Goal: Task Accomplishment & Management: Use online tool/utility

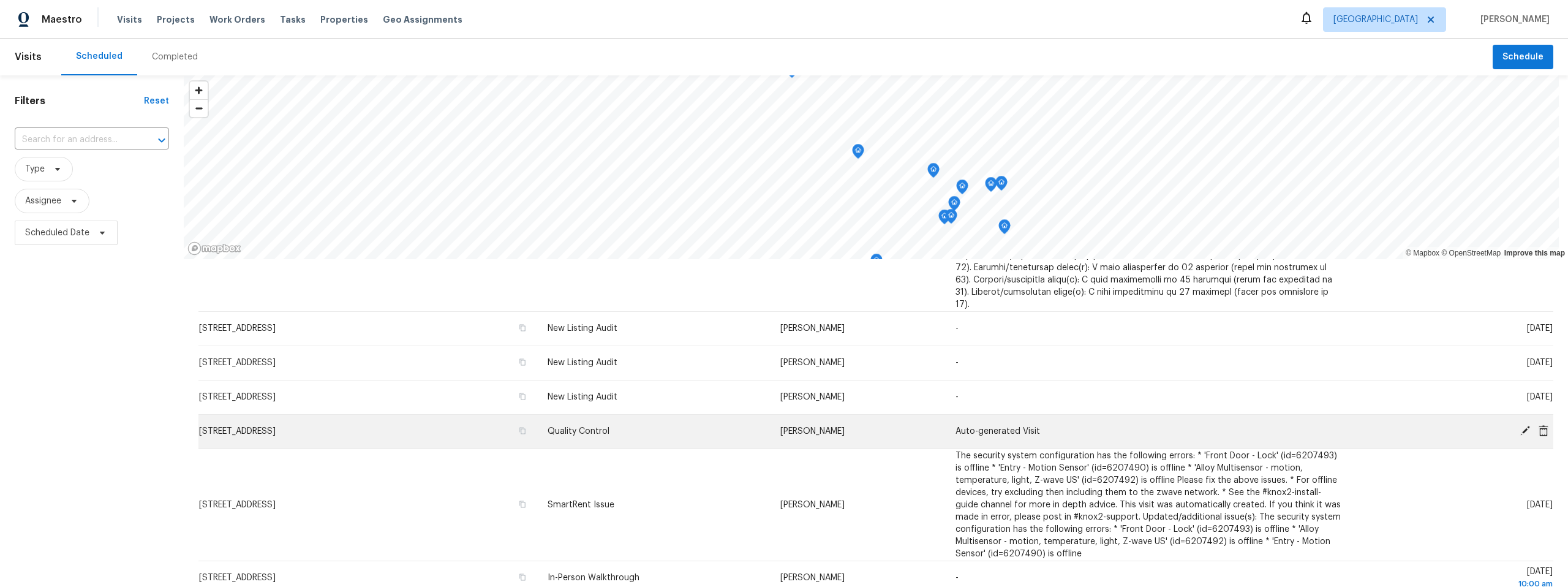
scroll to position [155, 0]
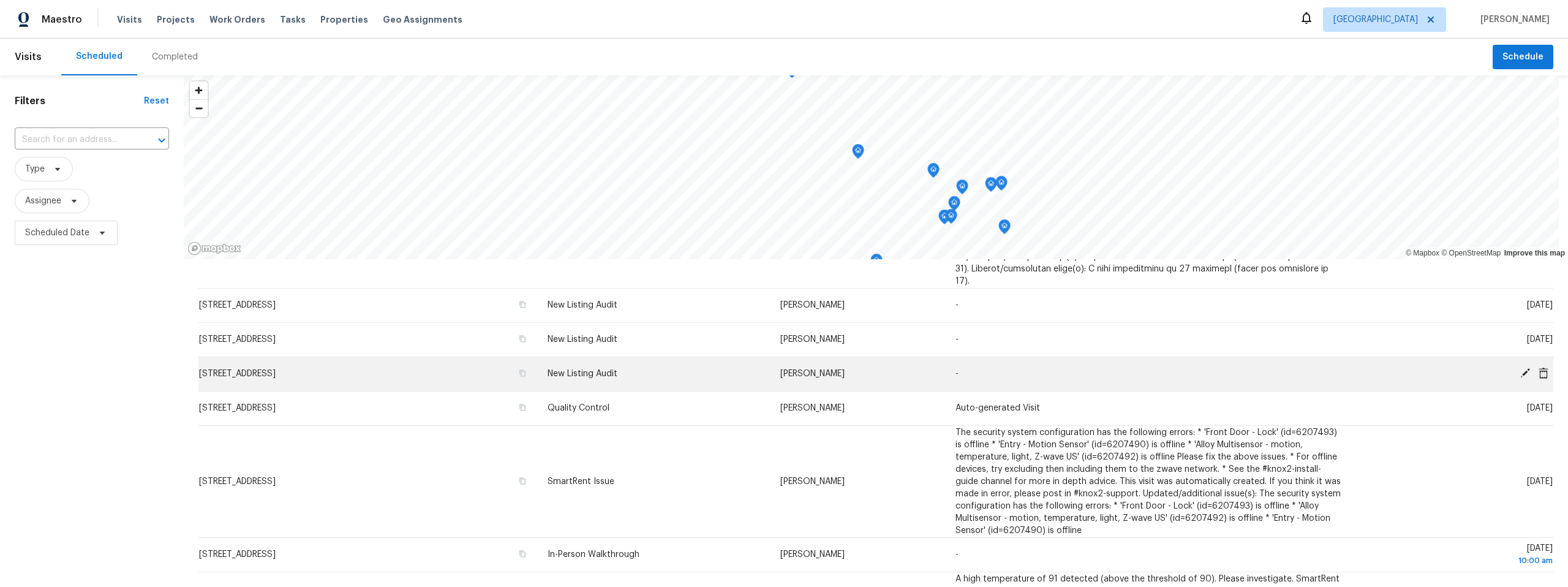
click at [1521, 368] on icon at bounding box center [1525, 373] width 10 height 10
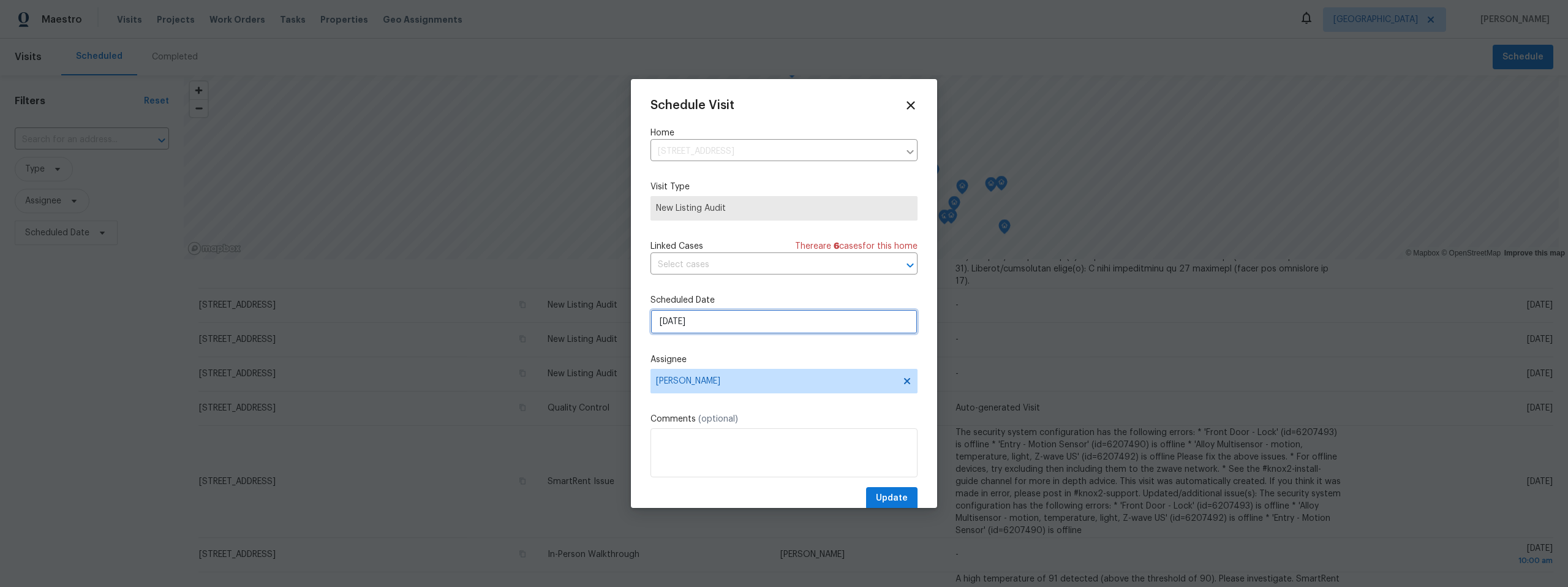
click at [746, 325] on input "8/22/2025" at bounding box center [784, 321] width 267 height 24
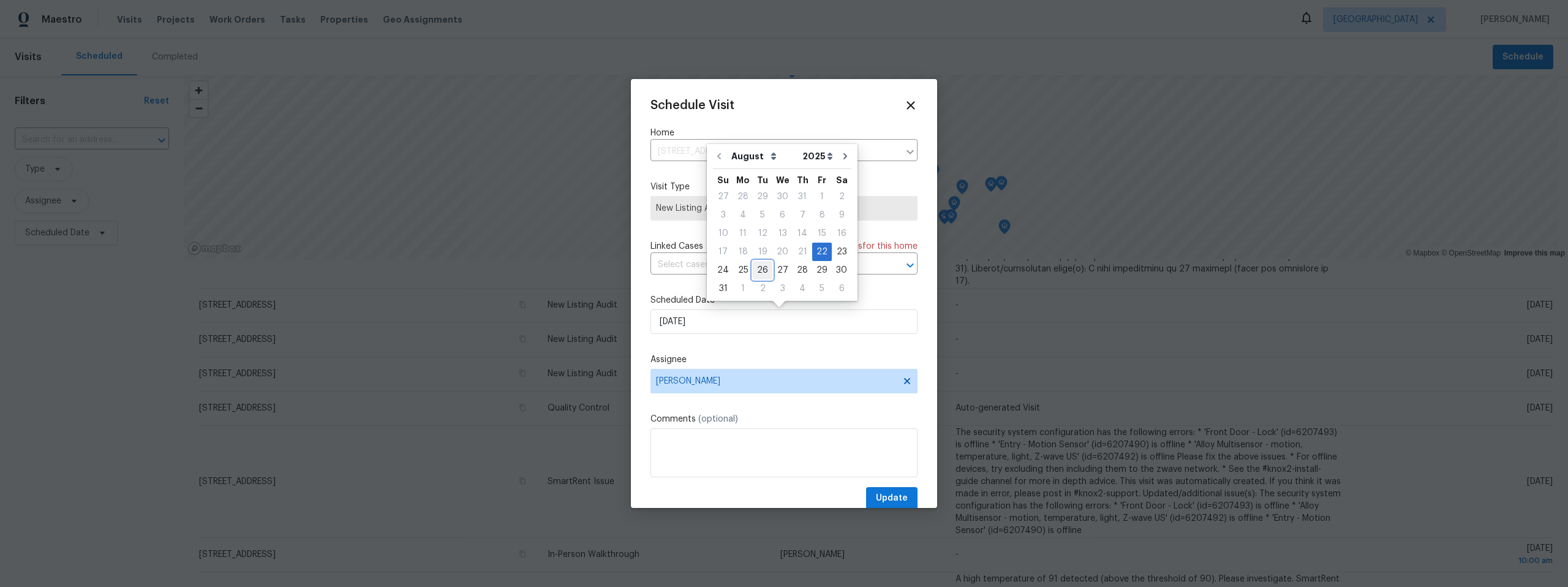
click at [757, 270] on div "26" at bounding box center [763, 270] width 20 height 17
type input "8/26/2025"
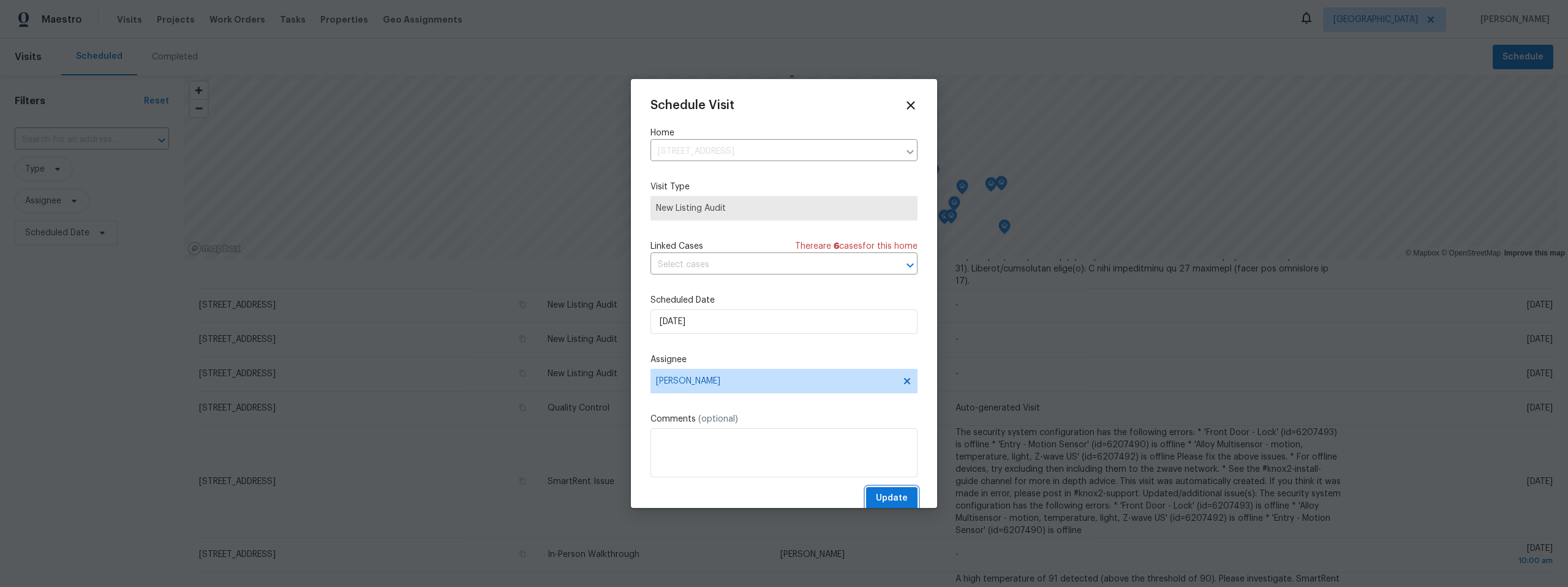
click at [877, 497] on span "Update" at bounding box center [892, 498] width 32 height 15
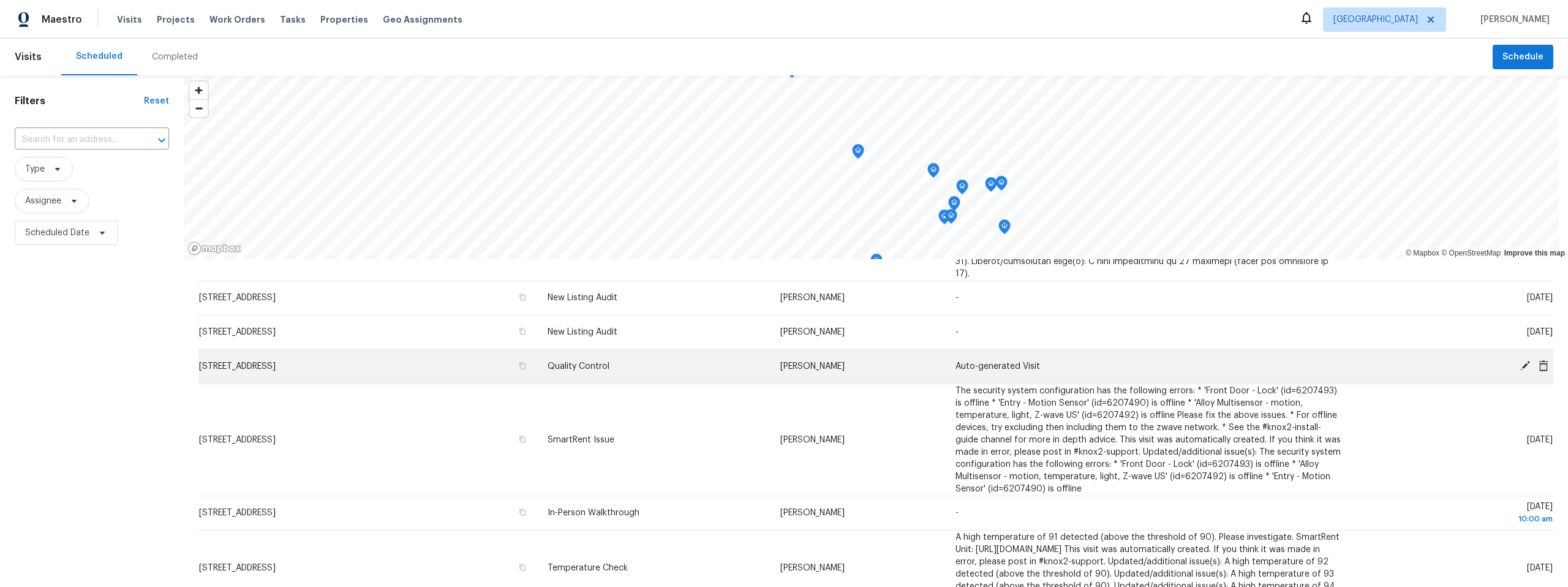
scroll to position [161, 0]
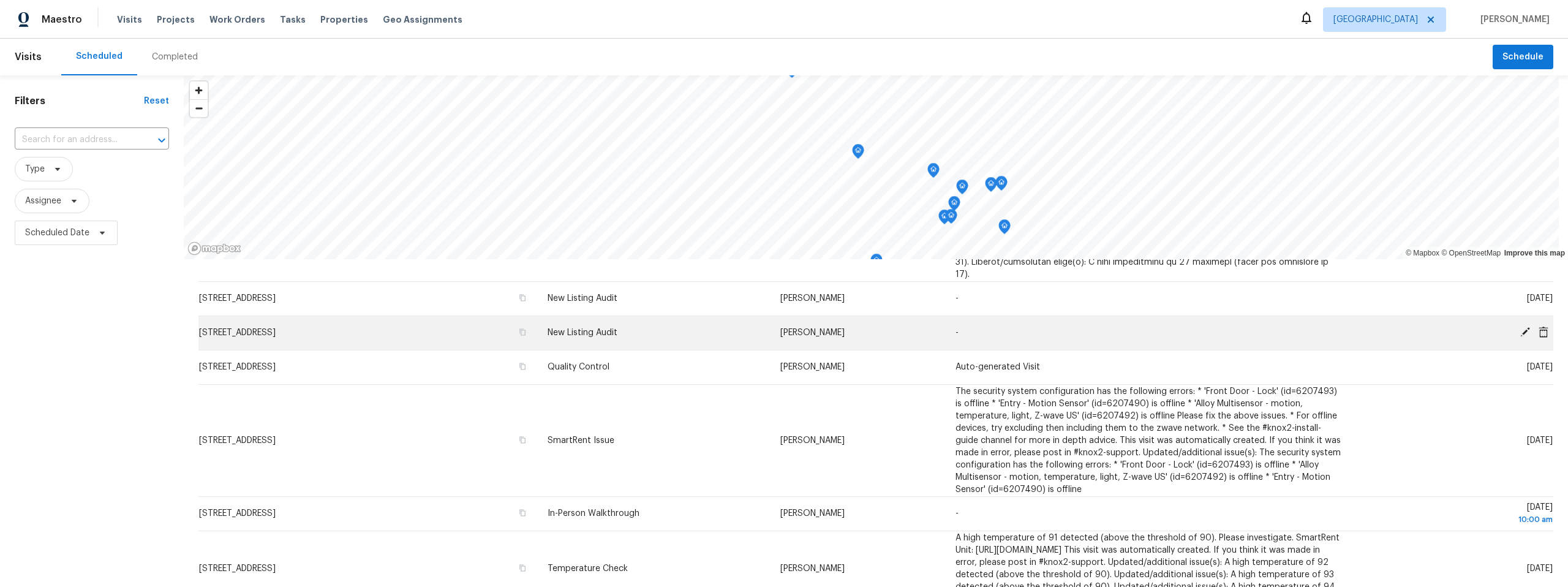
click at [1521, 327] on icon at bounding box center [1525, 332] width 10 height 10
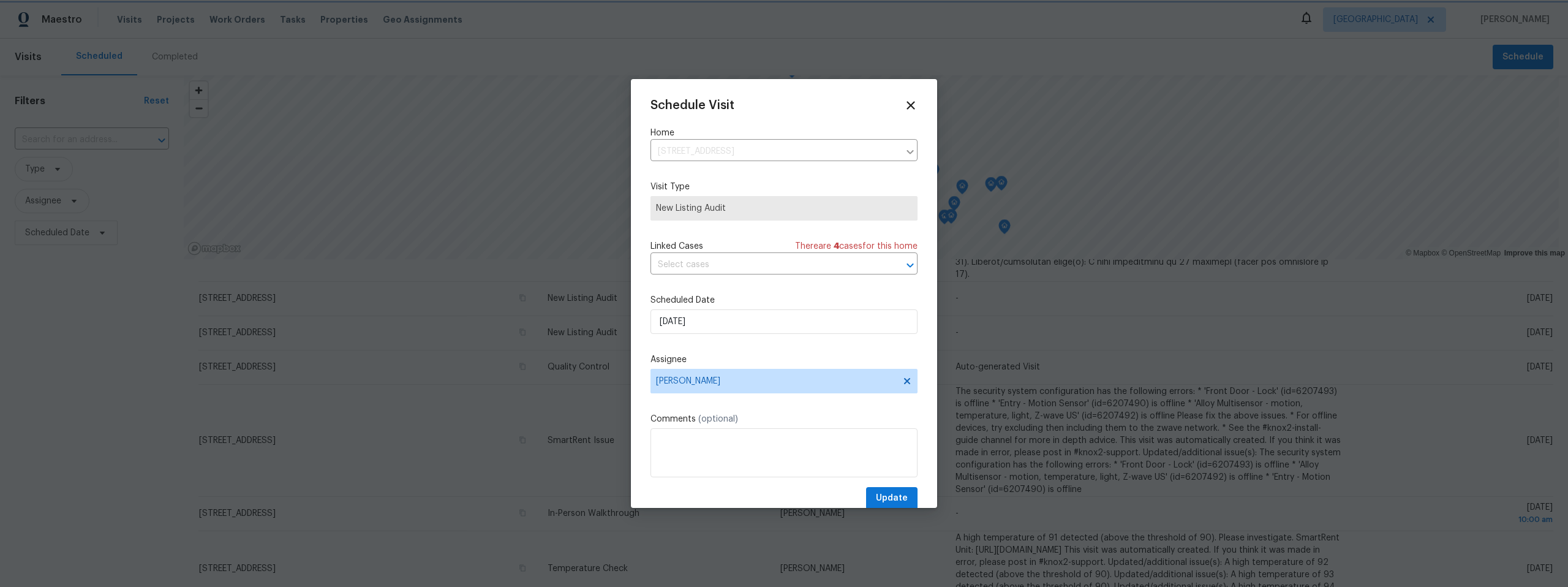
click at [513, 211] on div at bounding box center [784, 293] width 1568 height 587
drag, startPoint x: 902, startPoint y: 102, endPoint x: 864, endPoint y: 141, distance: 54.5
click at [904, 103] on icon at bounding box center [911, 105] width 13 height 13
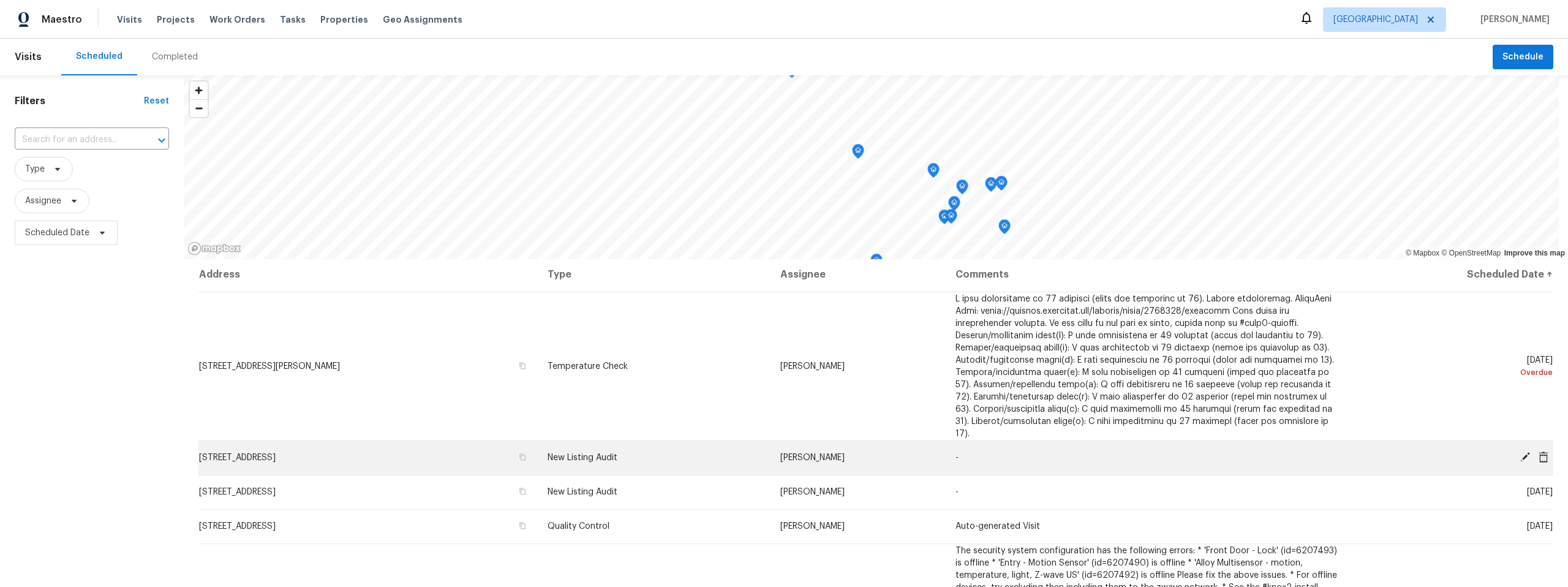
scroll to position [0, 0]
click at [1520, 454] on icon at bounding box center [1525, 459] width 11 height 11
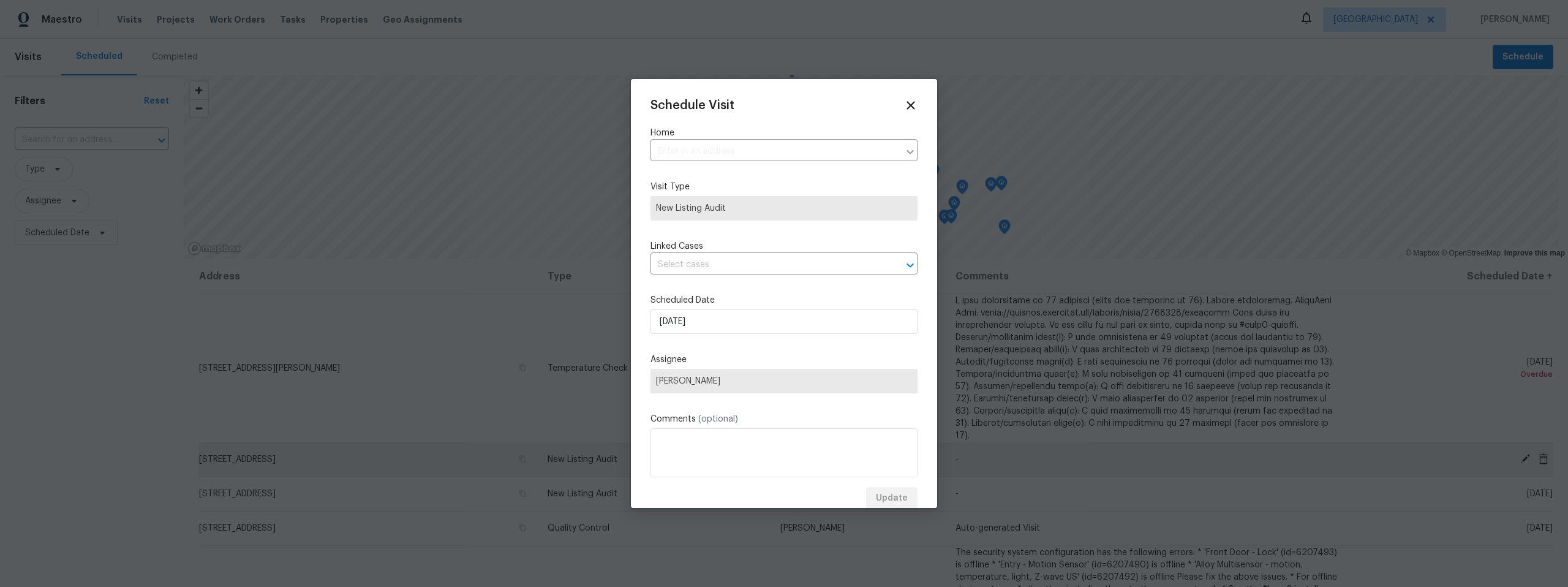
type input "1775 E Calle Grandiosa, Tucson, AZ 85706"
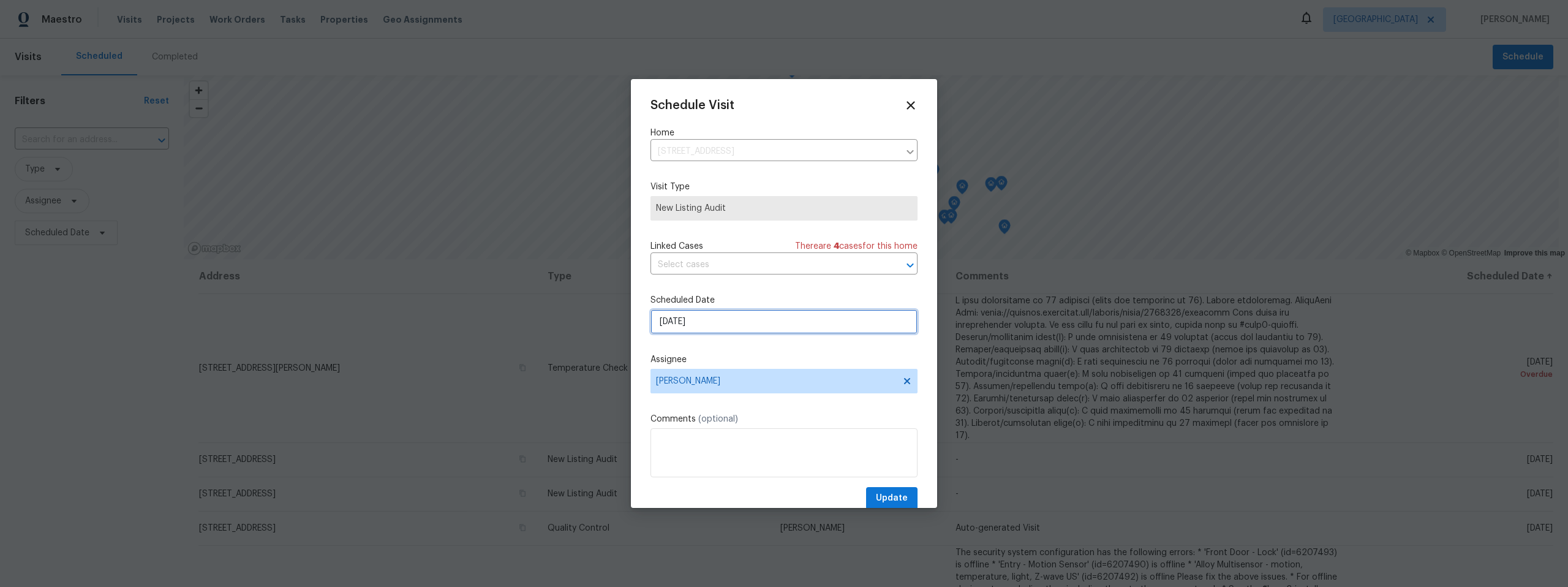
click at [719, 322] on input "8/22/2025" at bounding box center [784, 321] width 267 height 24
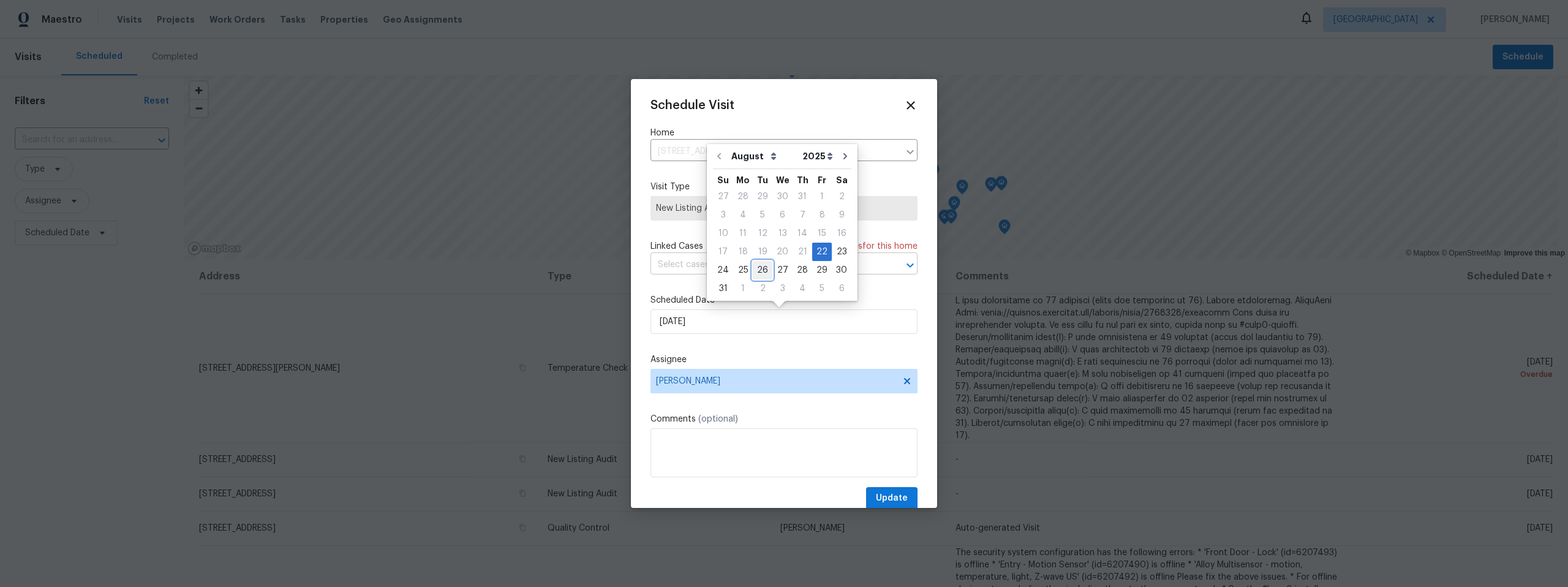
click at [759, 269] on div "26" at bounding box center [763, 270] width 20 height 17
type input "8/26/2025"
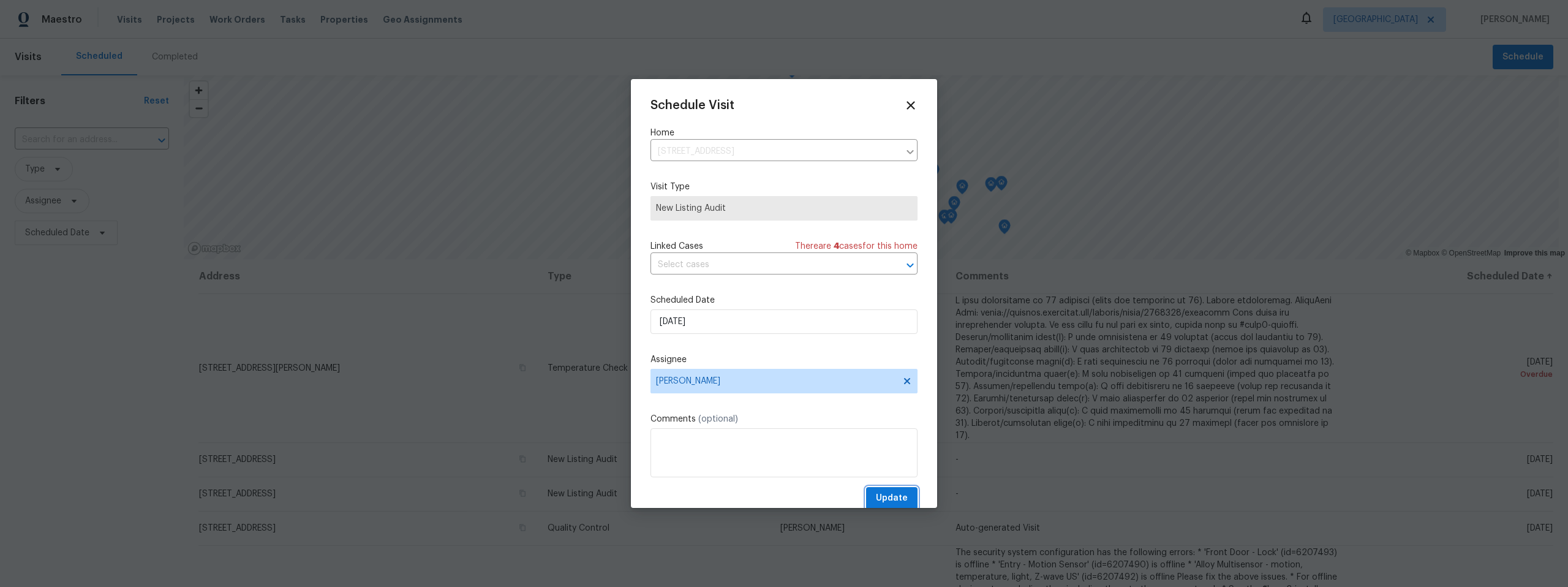
click at [880, 498] on span "Update" at bounding box center [892, 498] width 32 height 15
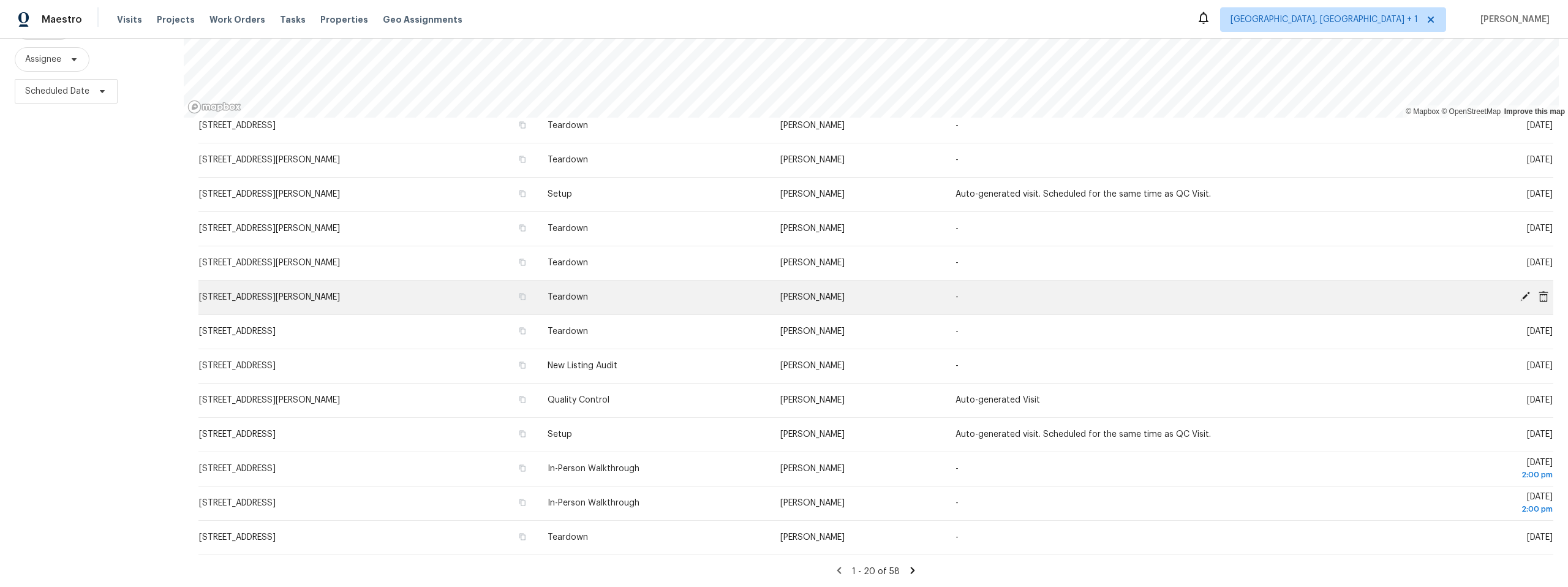
scroll to position [408, 0]
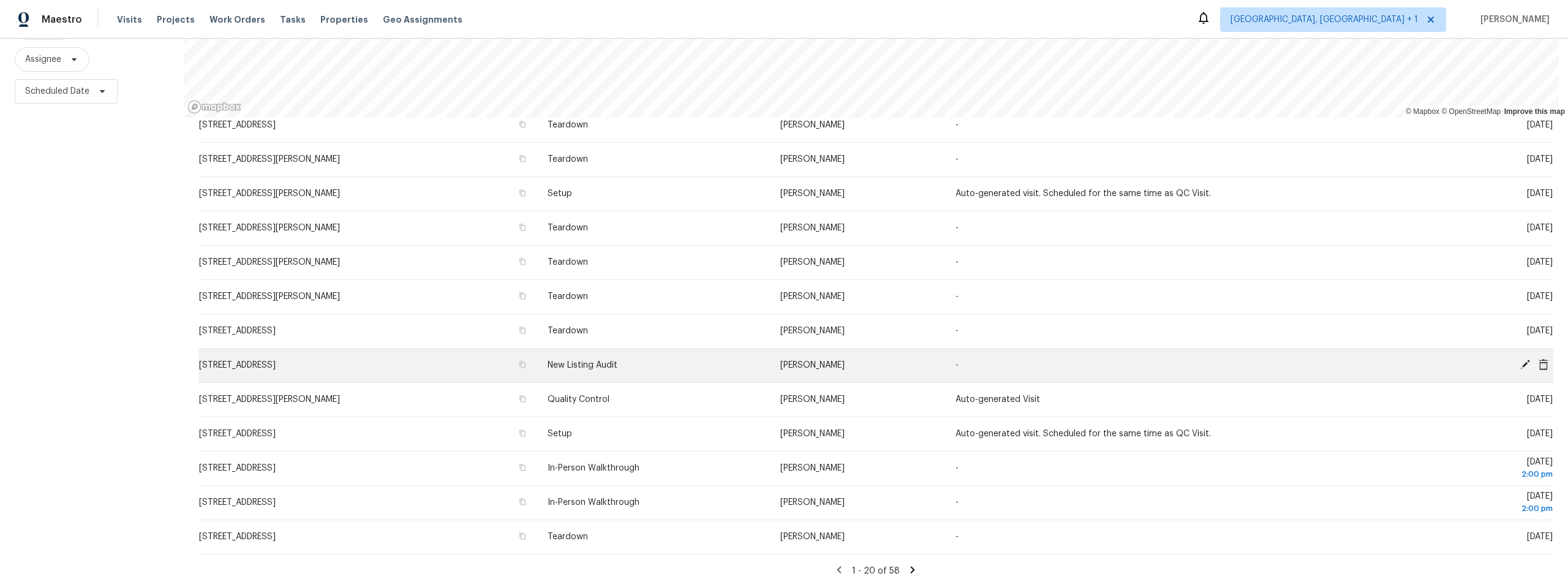
click at [276, 361] on span "9624 E Azuma Way, Tucson, AZ 85747" at bounding box center [237, 365] width 76 height 9
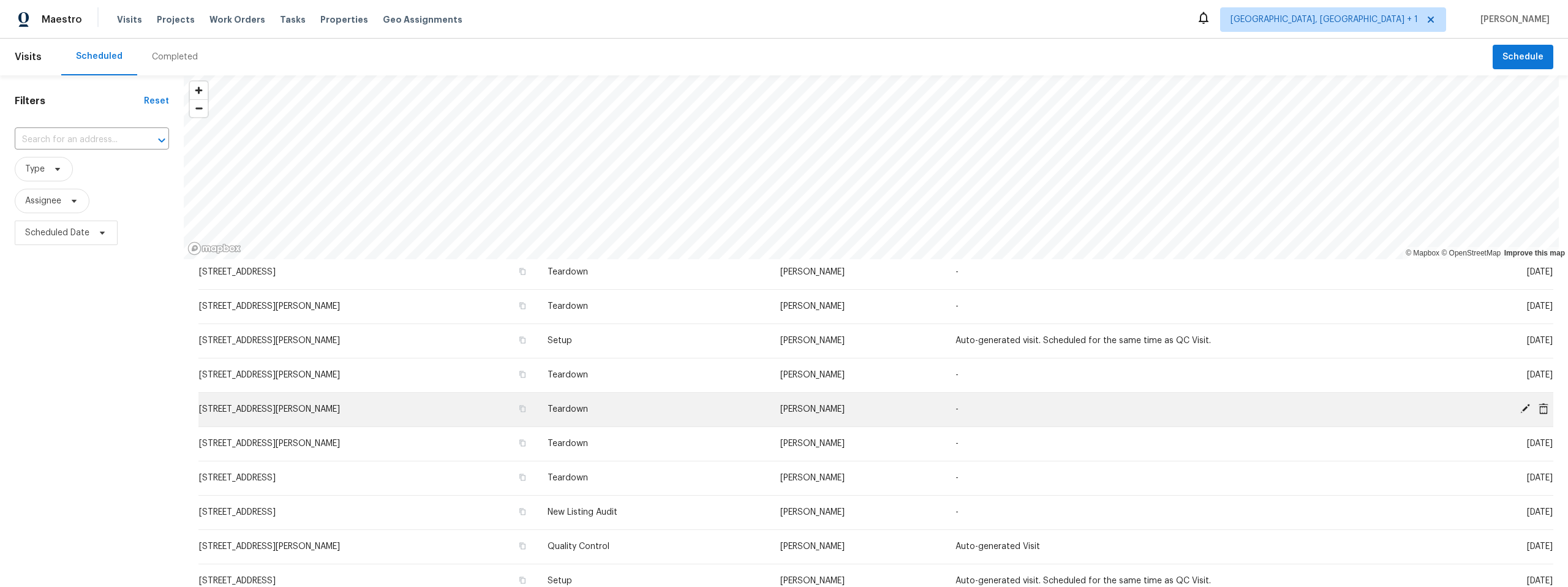
scroll to position [408, 0]
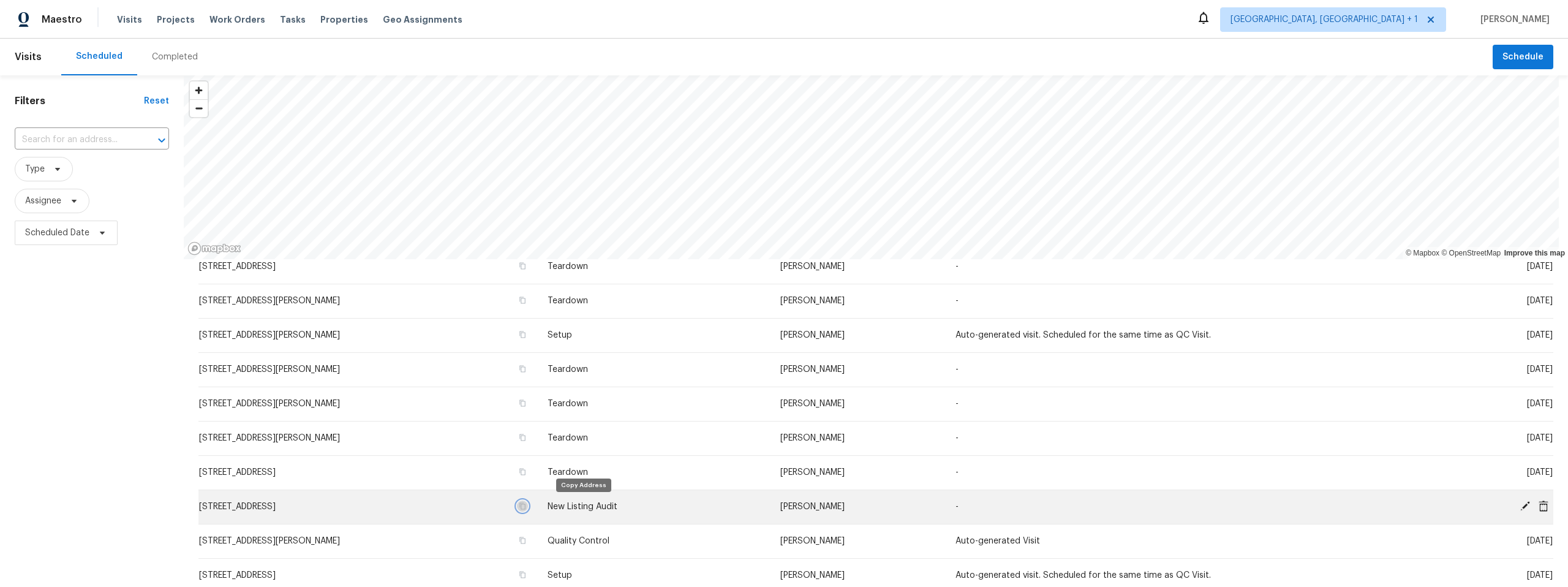
click at [528, 505] on button "button" at bounding box center [522, 506] width 11 height 11
click at [1539, 508] on icon at bounding box center [1544, 505] width 10 height 11
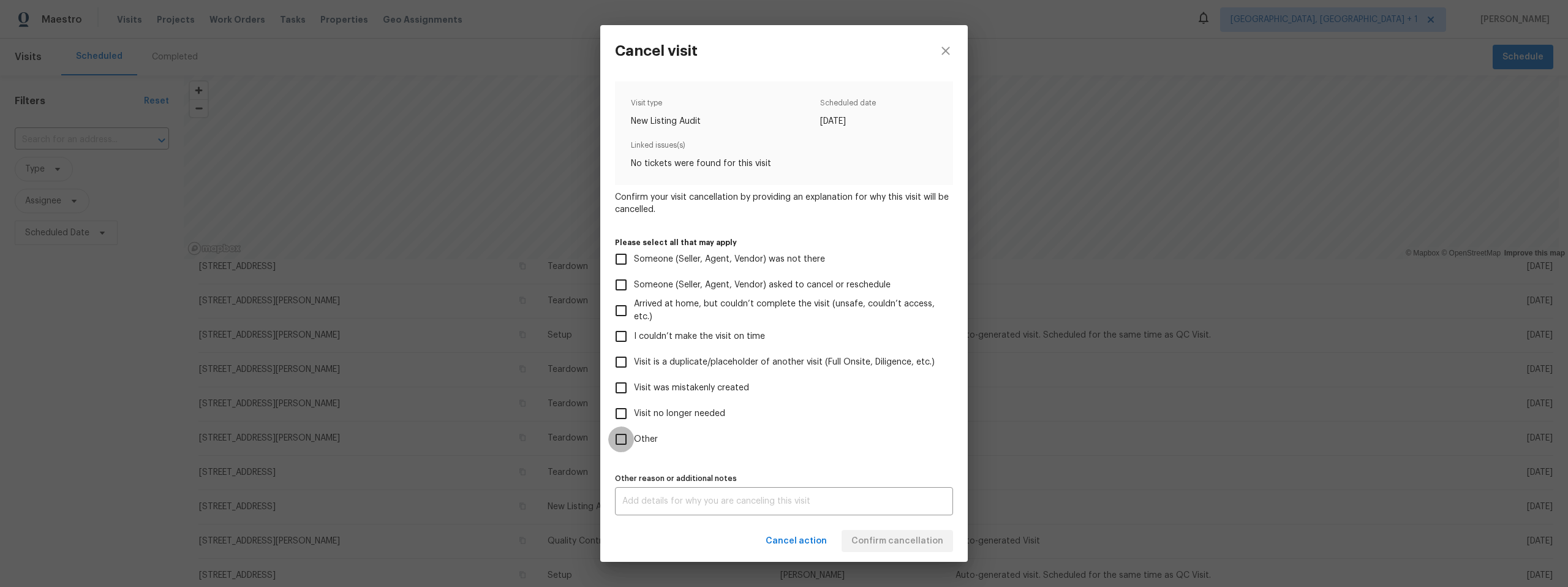
click at [619, 439] on input "Other" at bounding box center [621, 439] width 26 height 26
checkbox input "true"
click at [702, 501] on textarea at bounding box center [783, 501] width 323 height 9
click at [798, 499] on textarea "check in mistake" at bounding box center [783, 501] width 323 height 9
type textarea "check in mistake"
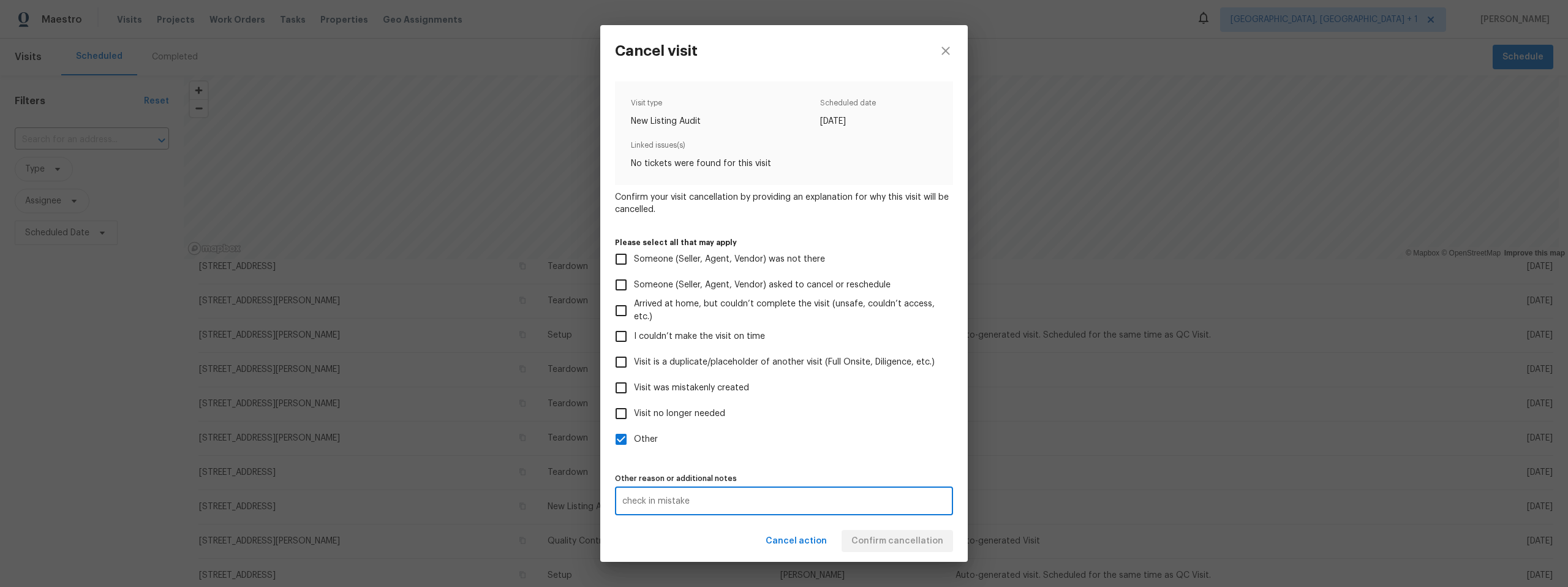
click at [698, 544] on div "Cancel action Confirm cancellation" at bounding box center [784, 542] width 367 height 42
click at [909, 538] on span "Confirm cancellation" at bounding box center [897, 542] width 92 height 15
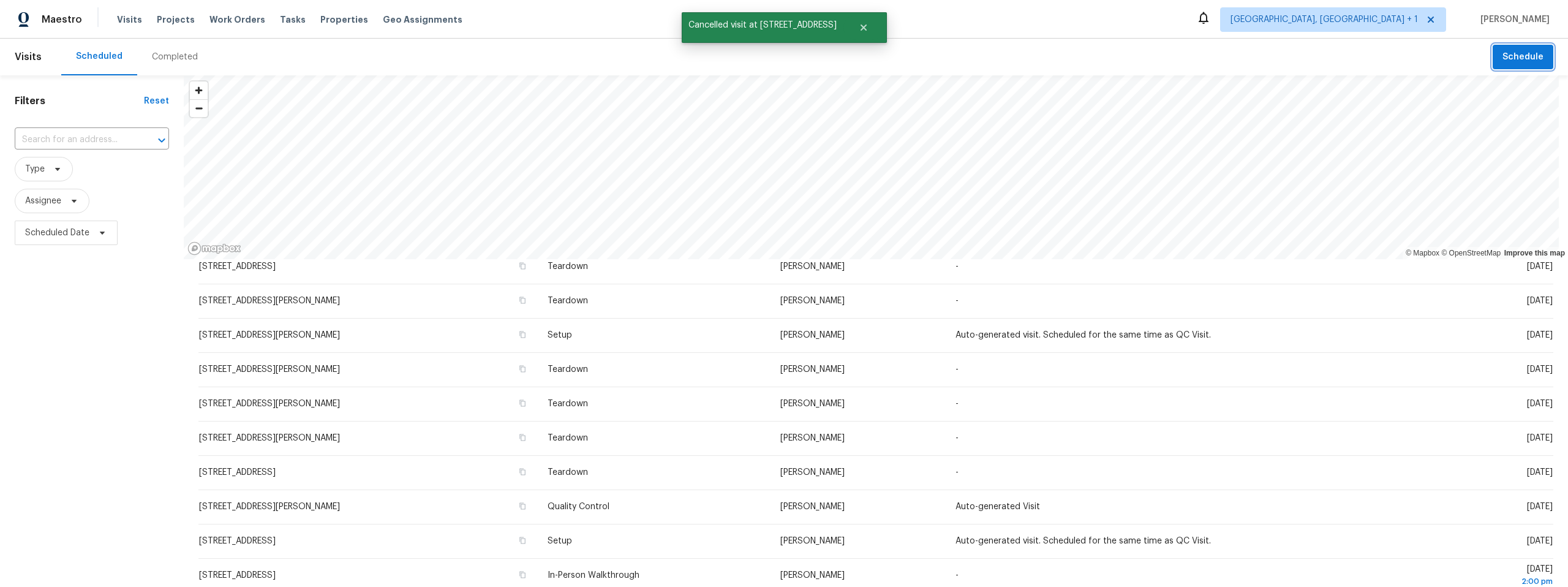
click at [1505, 57] on span "Schedule" at bounding box center [1523, 57] width 41 height 15
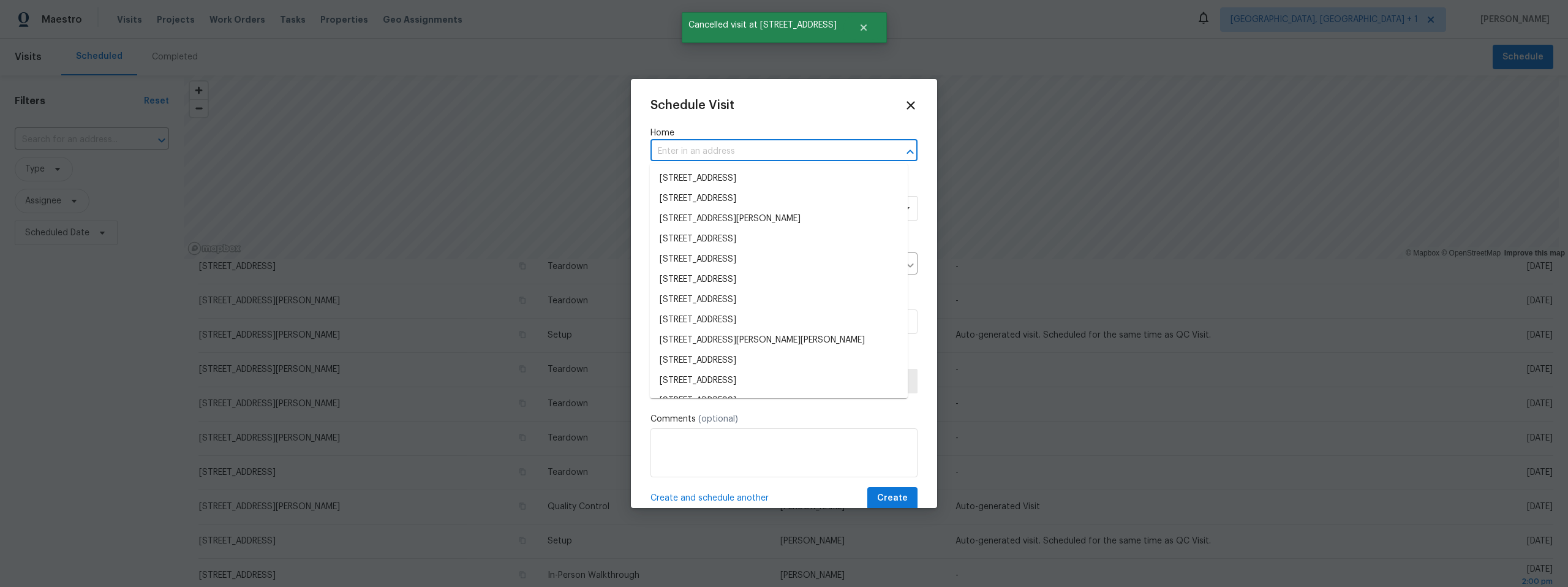
paste input "9624 E Azuma Way, Tucson, AZ 85747"
type input "9624 E Azuma Way, Tucson, AZ 85747"
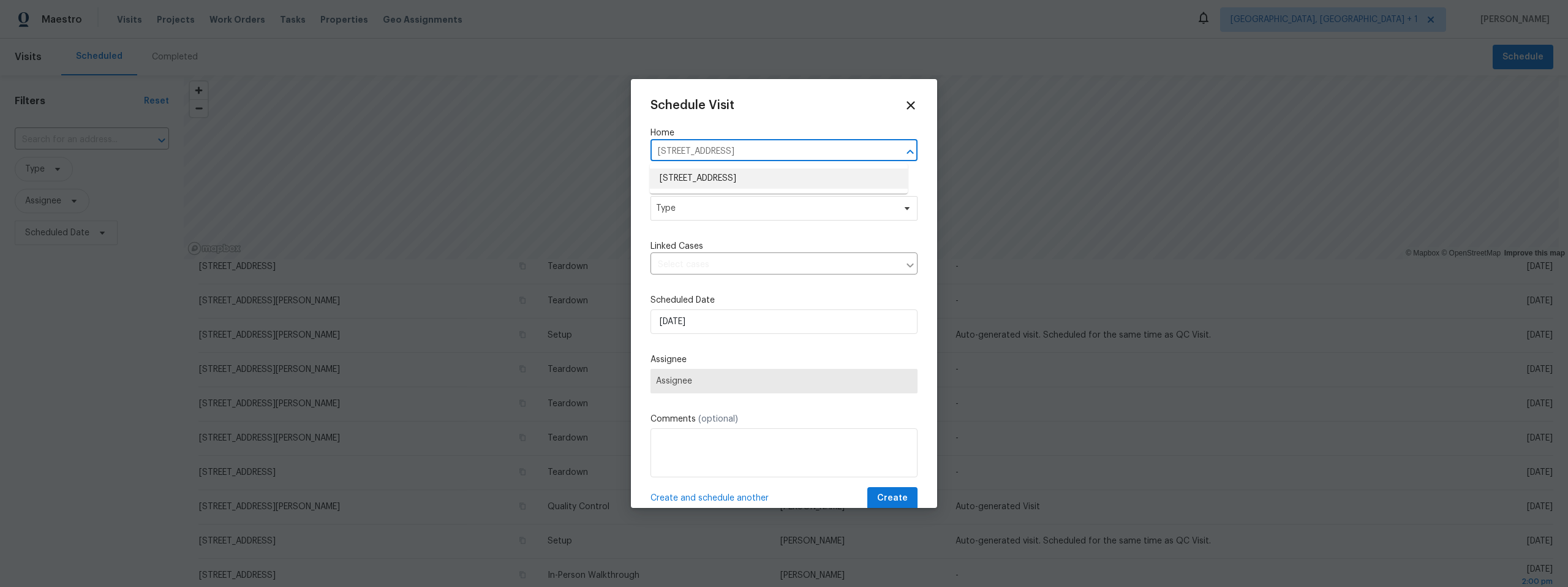
click at [741, 171] on li "9624 E Azuma Way, Tucson, AZ 85747" at bounding box center [779, 179] width 258 height 20
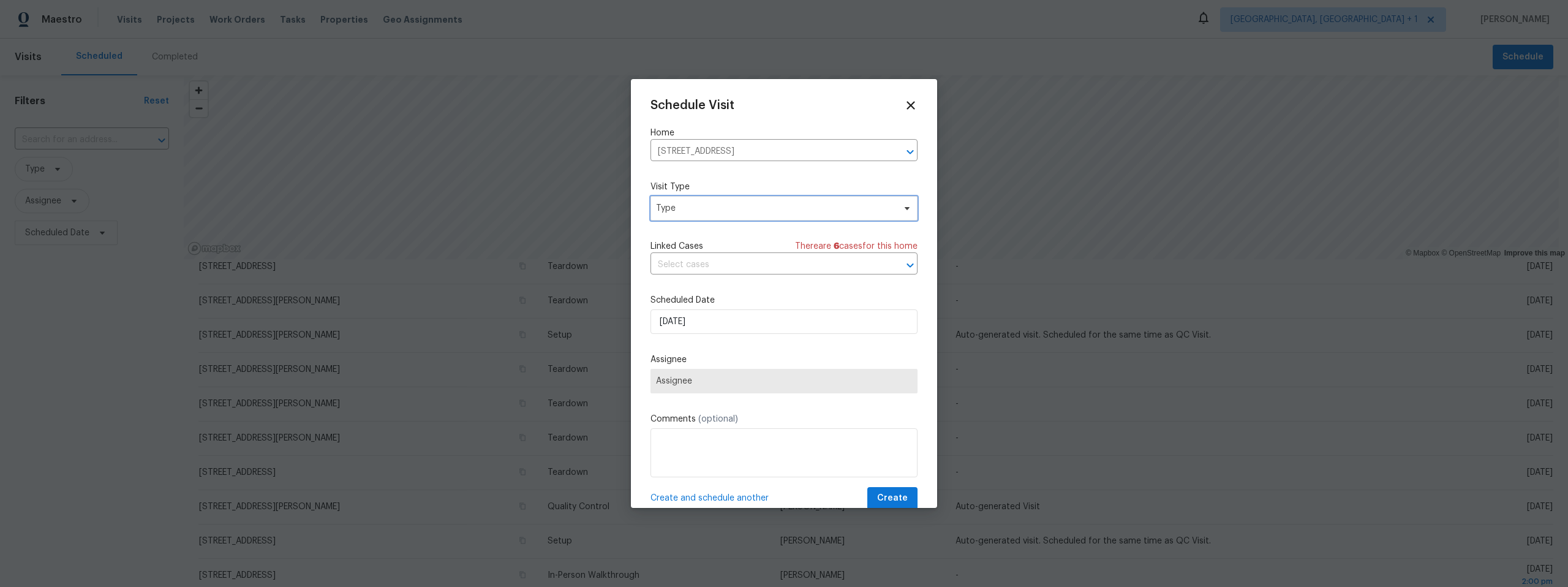
click at [719, 208] on span "Type" at bounding box center [775, 208] width 238 height 13
type input "new"
click at [718, 260] on div "New Listing Audit" at bounding box center [693, 266] width 70 height 13
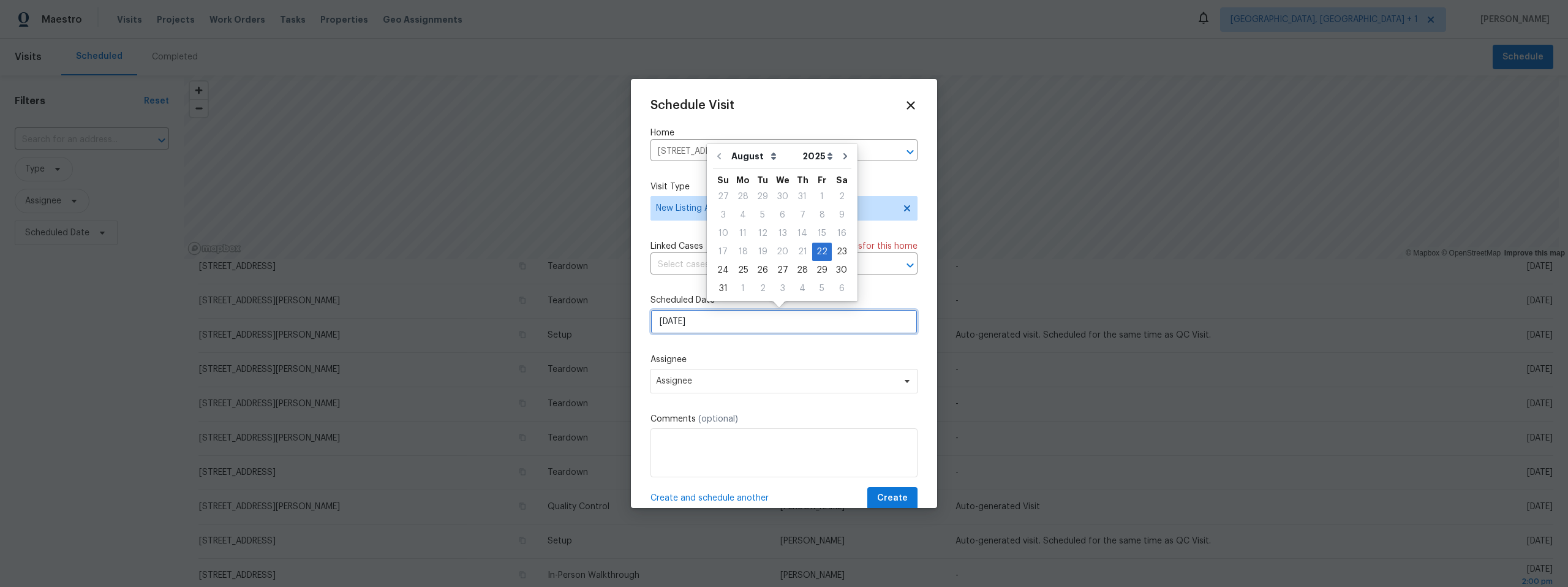
click at [727, 322] on input "8/22/2025" at bounding box center [784, 321] width 267 height 24
click at [756, 269] on div "26" at bounding box center [763, 270] width 20 height 17
type input "8/26/2025"
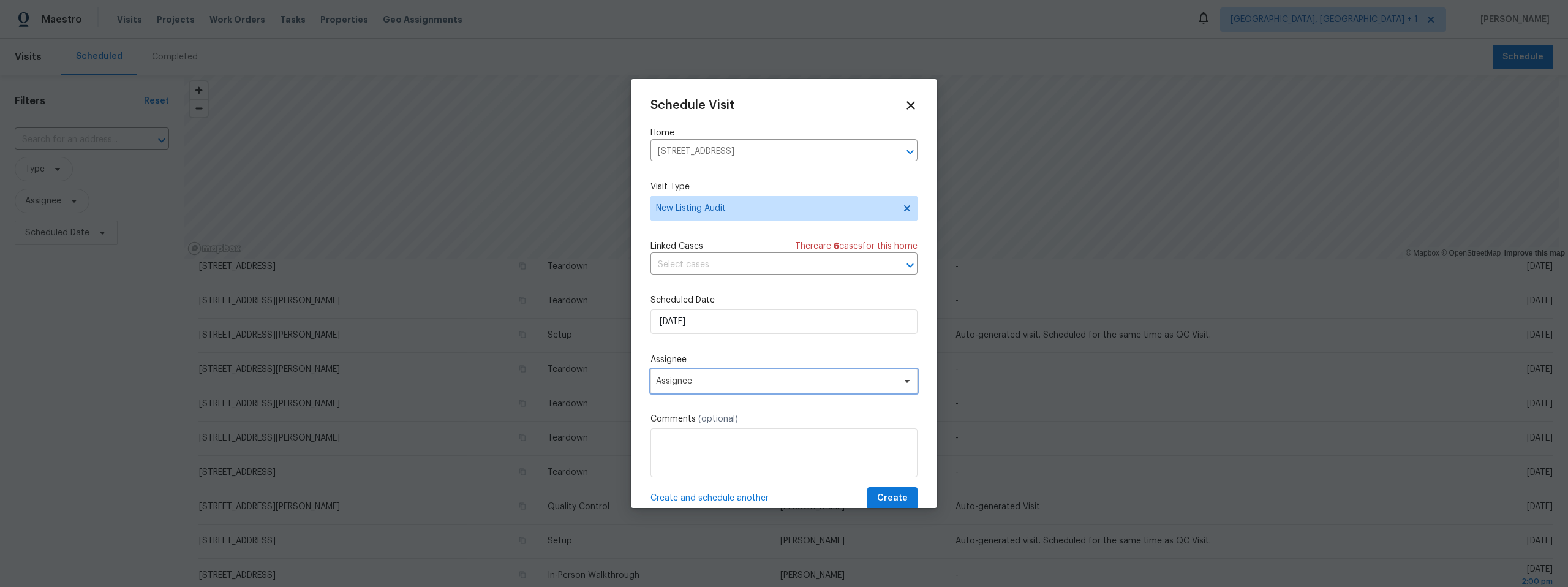
click at [724, 387] on span "Assignee" at bounding box center [784, 381] width 267 height 24
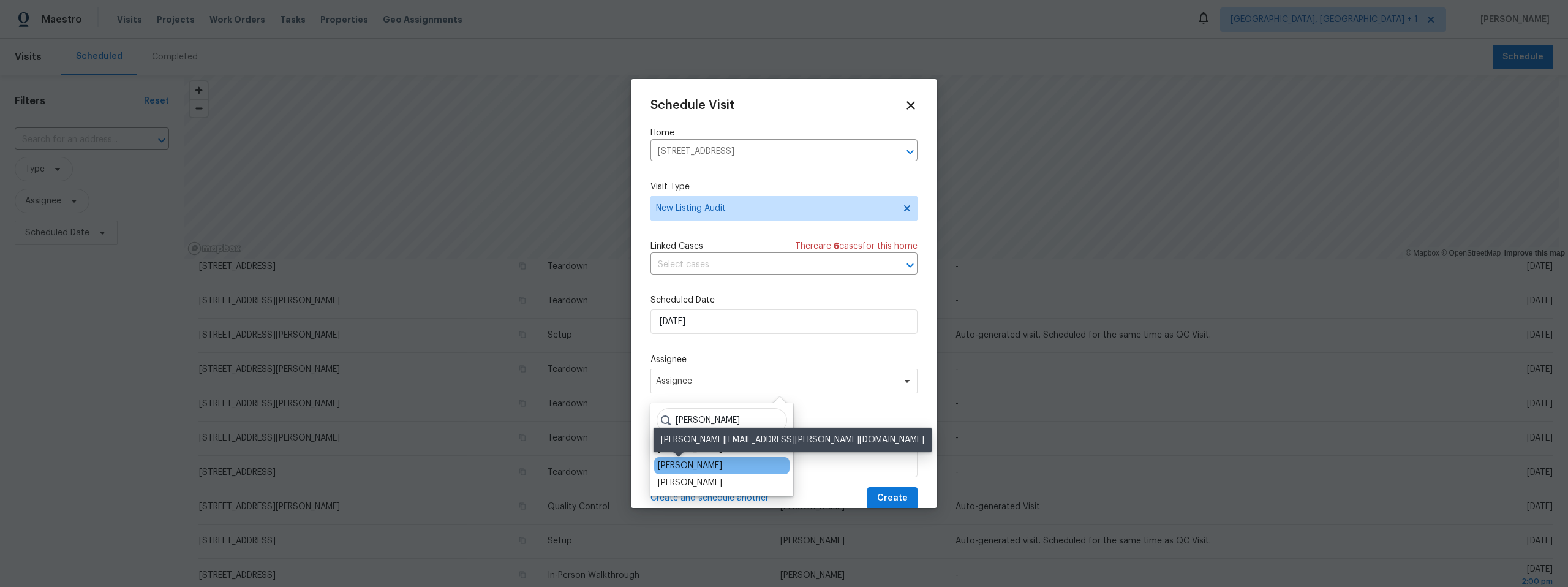
type input "john"
click at [692, 466] on div "[PERSON_NAME]" at bounding box center [690, 466] width 65 height 13
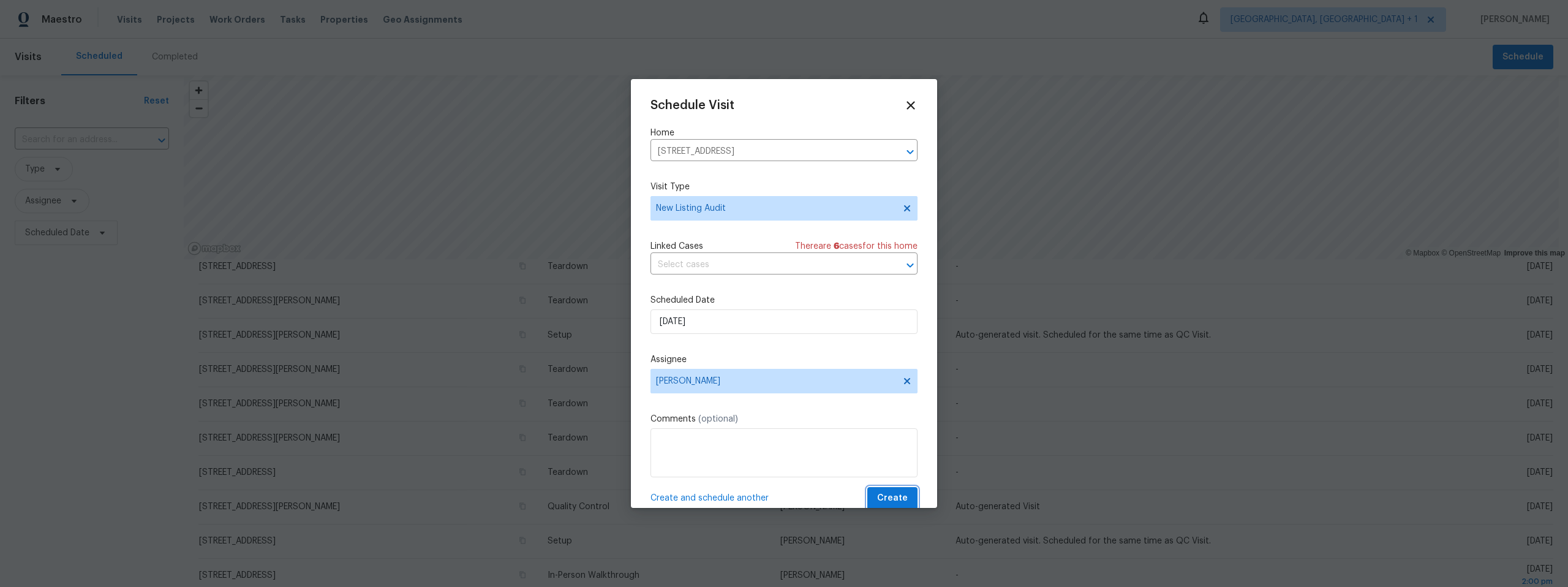
click at [885, 495] on span "Create" at bounding box center [893, 498] width 31 height 15
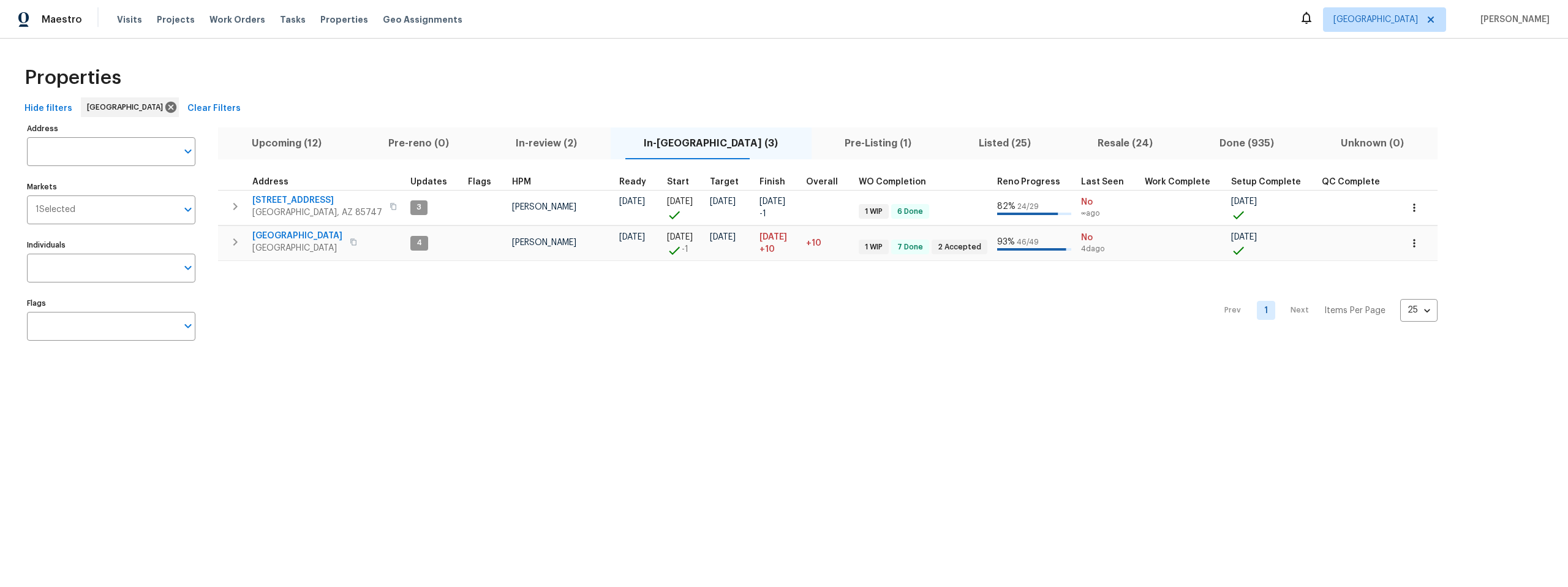
click at [685, 140] on span "In-[GEOGRAPHIC_DATA] (3)" at bounding box center [711, 144] width 186 height 17
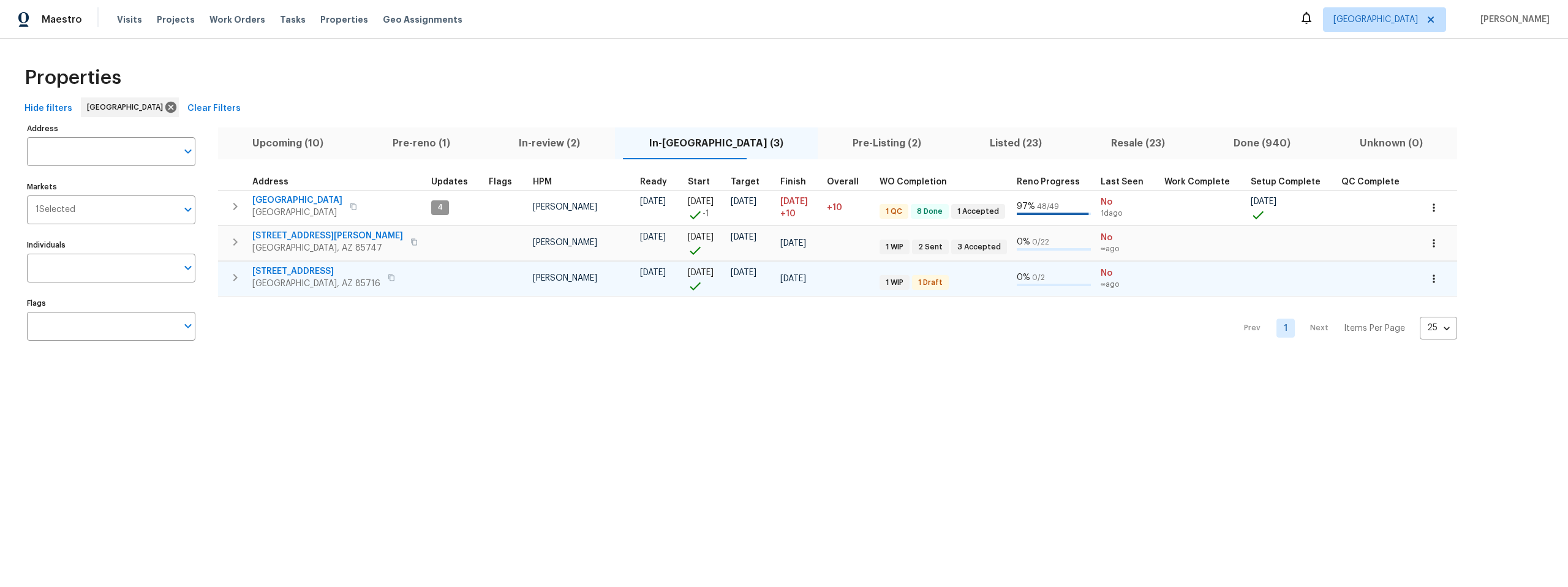
click at [290, 271] on span "3701 E 2nd St Apt A" at bounding box center [316, 271] width 128 height 13
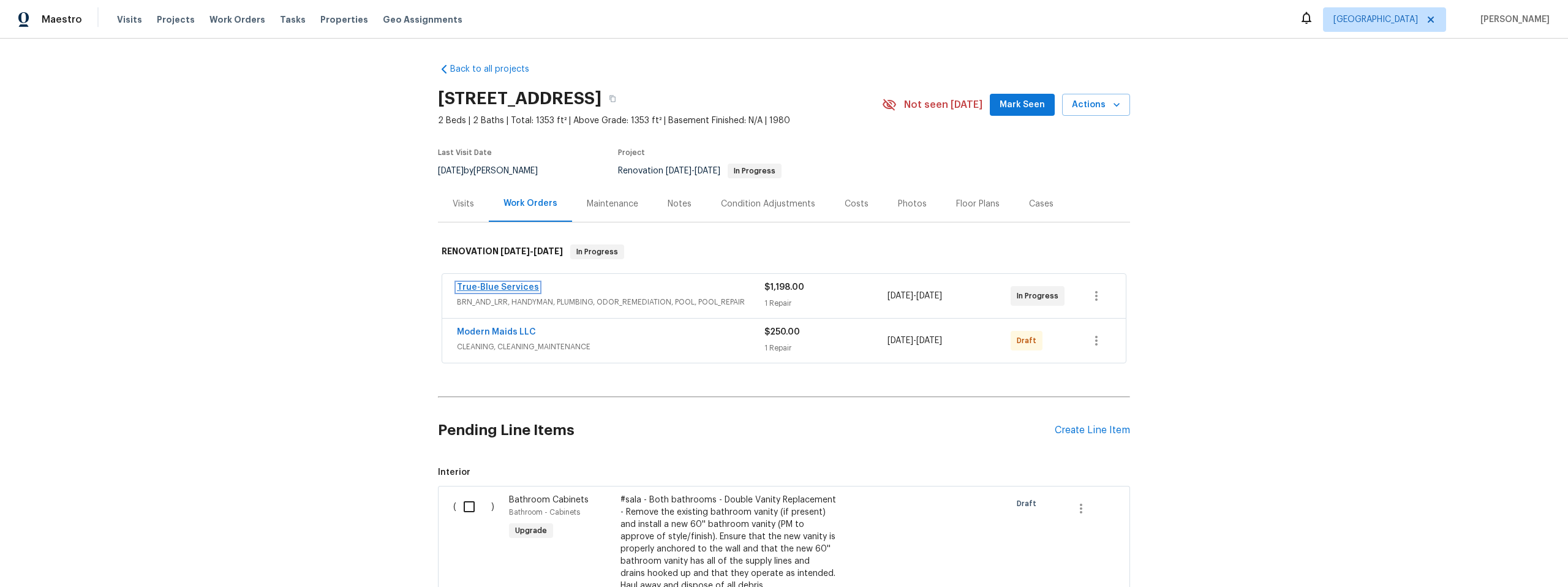
click at [497, 285] on link "True-Blue Services" at bounding box center [498, 287] width 82 height 9
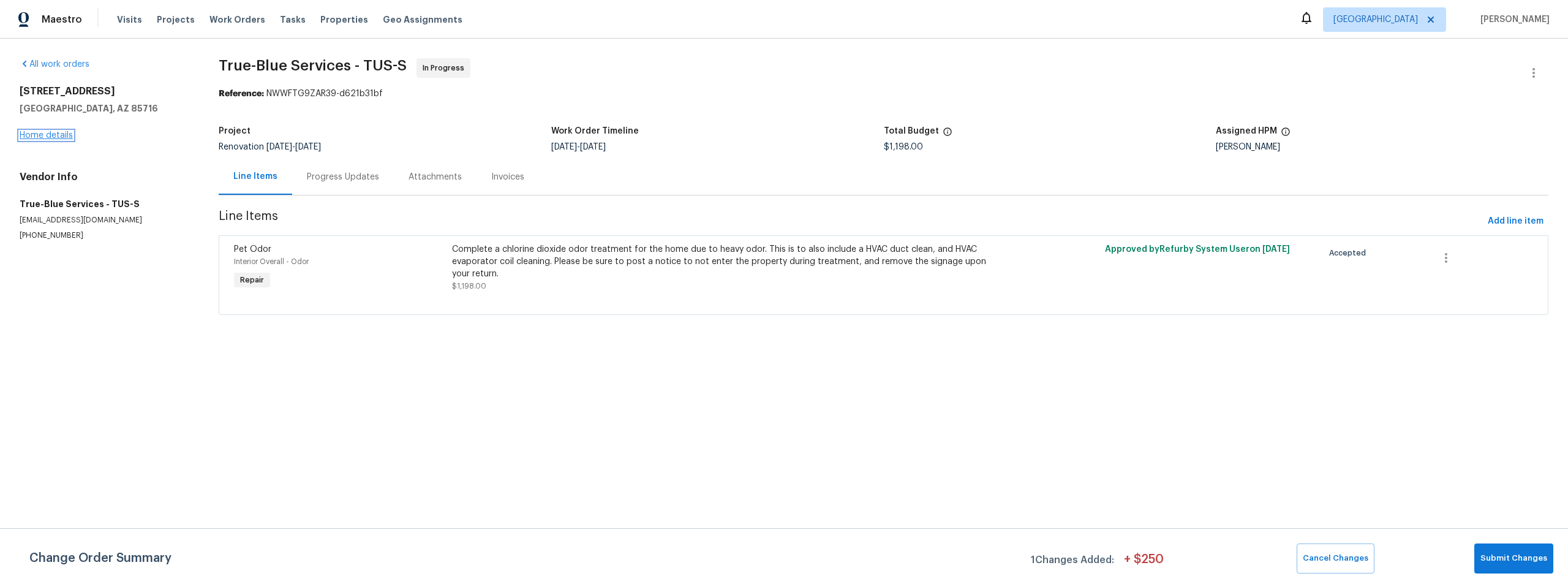
click at [45, 134] on link "Home details" at bounding box center [46, 135] width 53 height 9
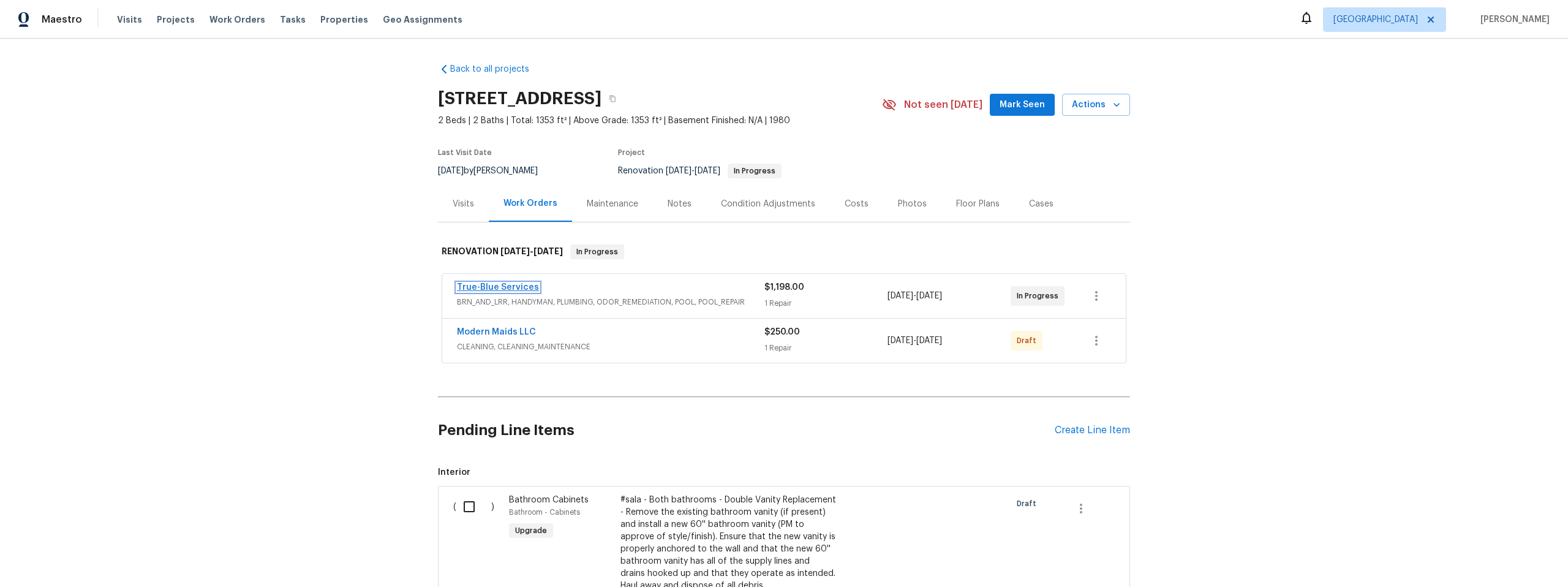
click at [498, 287] on link "True-Blue Services" at bounding box center [498, 287] width 82 height 9
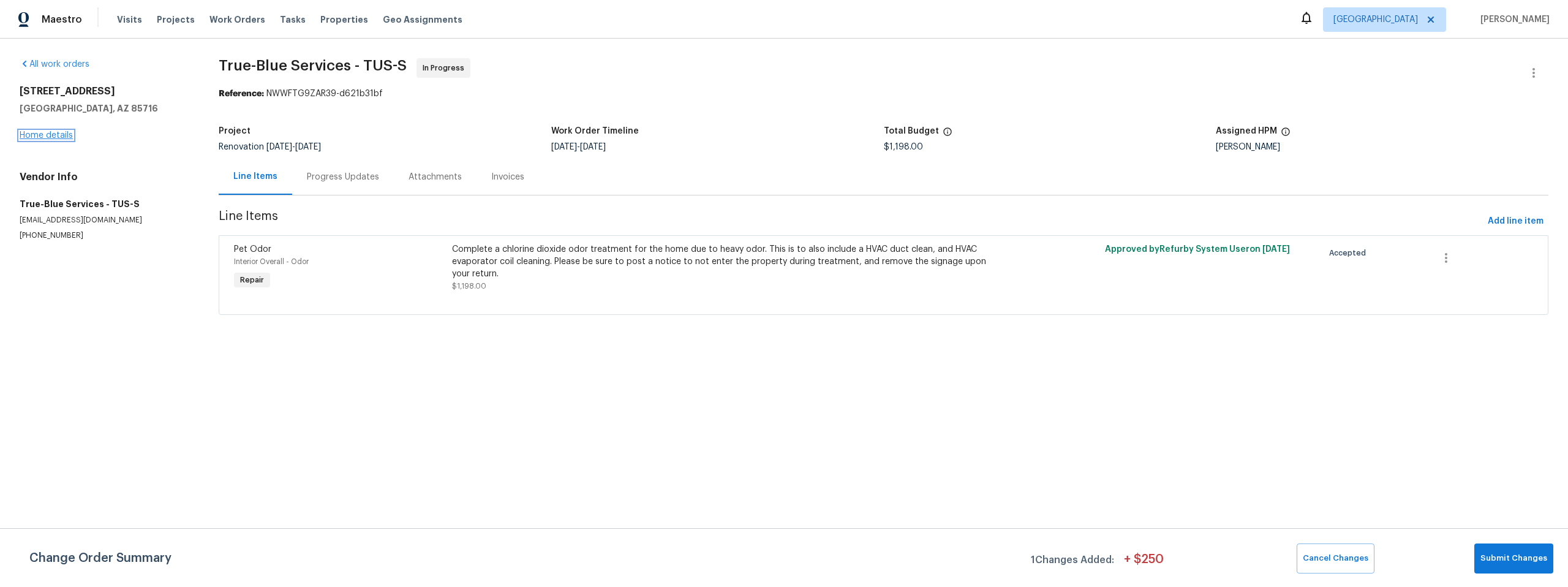
click at [57, 136] on link "Home details" at bounding box center [46, 135] width 53 height 9
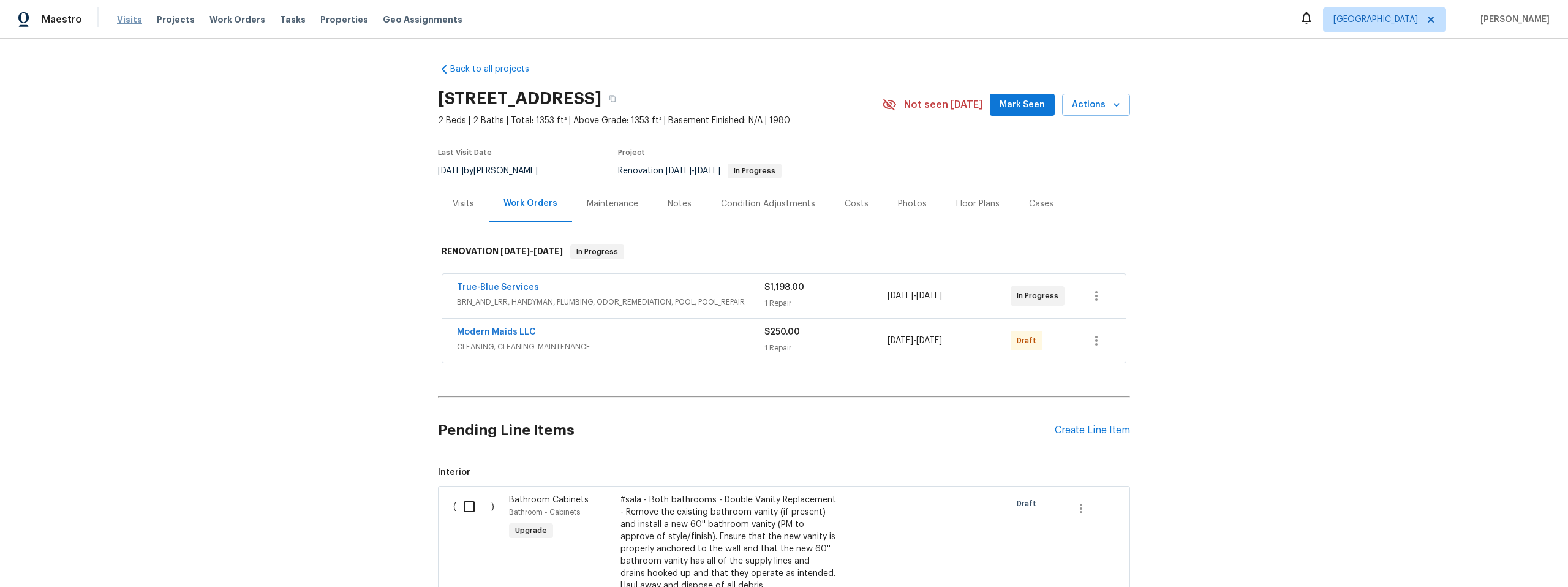
click at [122, 20] on span "Visits" at bounding box center [130, 19] width 25 height 13
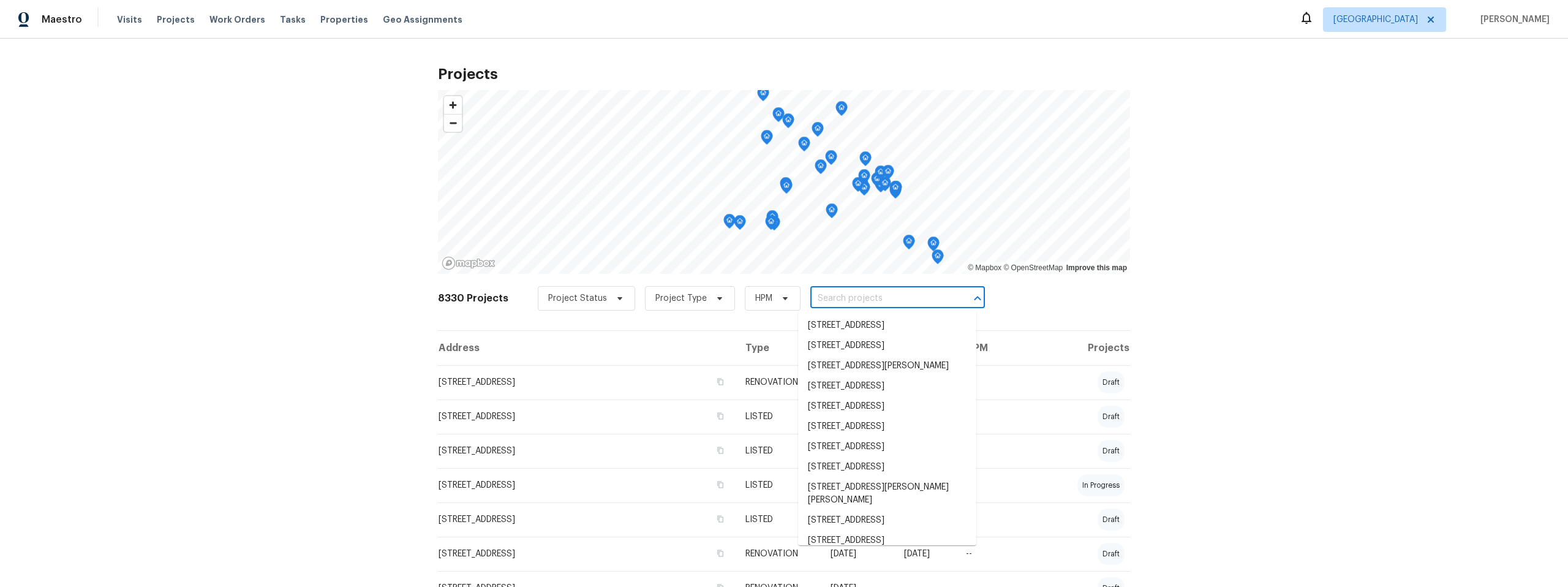
click at [828, 297] on input "text" at bounding box center [880, 298] width 140 height 19
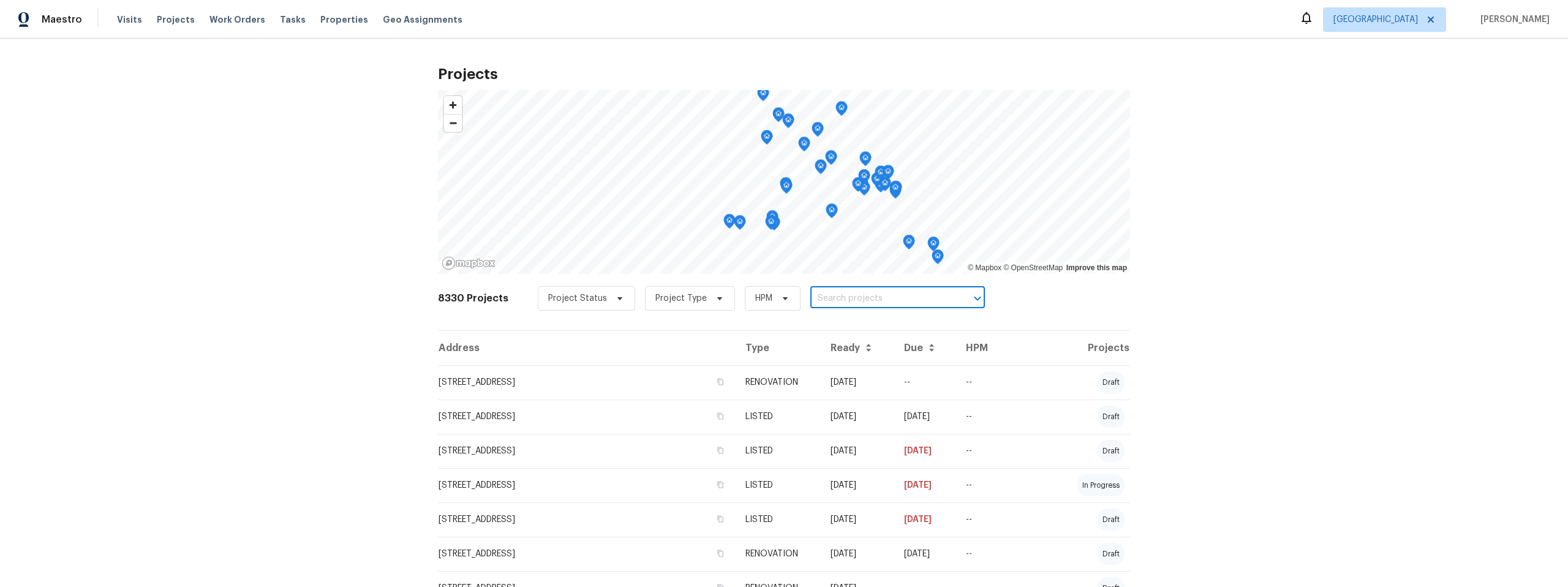
paste input "[STREET_ADDRESS]"
type input "[STREET_ADDRESS]"
click at [844, 320] on li "431 S La Canada Dr Unit A, Green Valley, AZ 85614" at bounding box center [887, 325] width 178 height 20
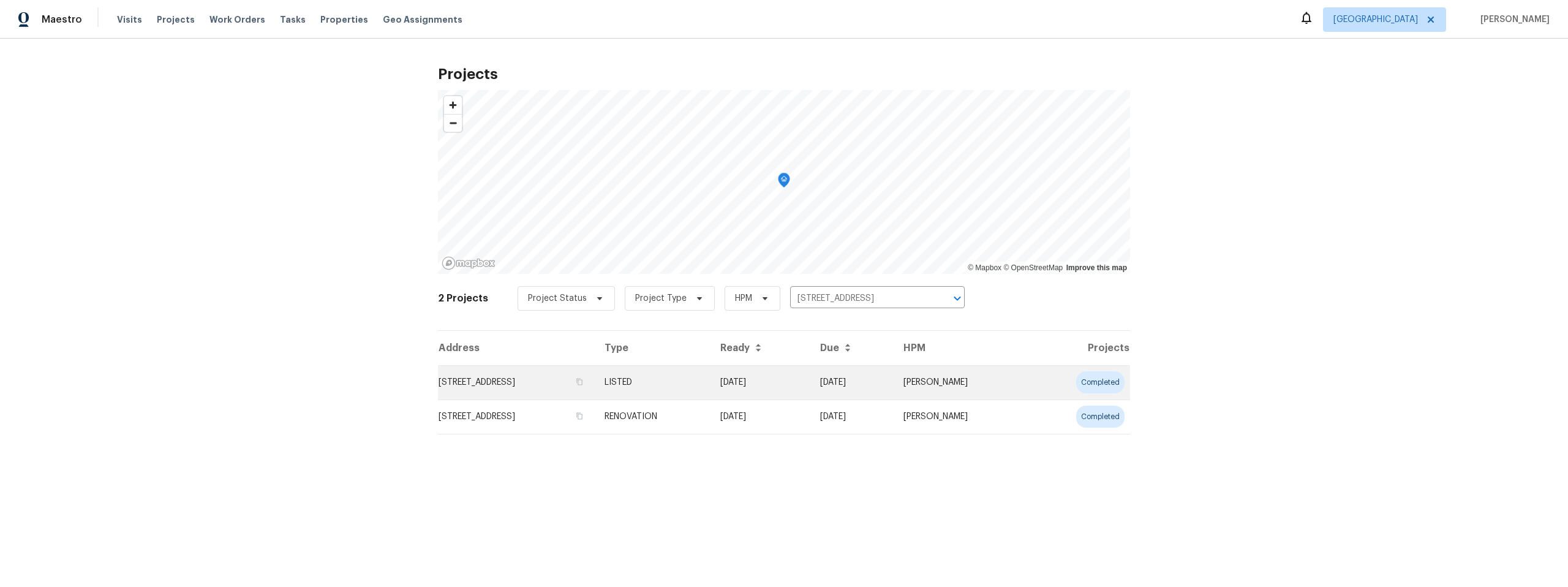
click at [587, 379] on td "431 S La Canada Dr Unit A, Green Valley, AZ 85614" at bounding box center [516, 383] width 157 height 34
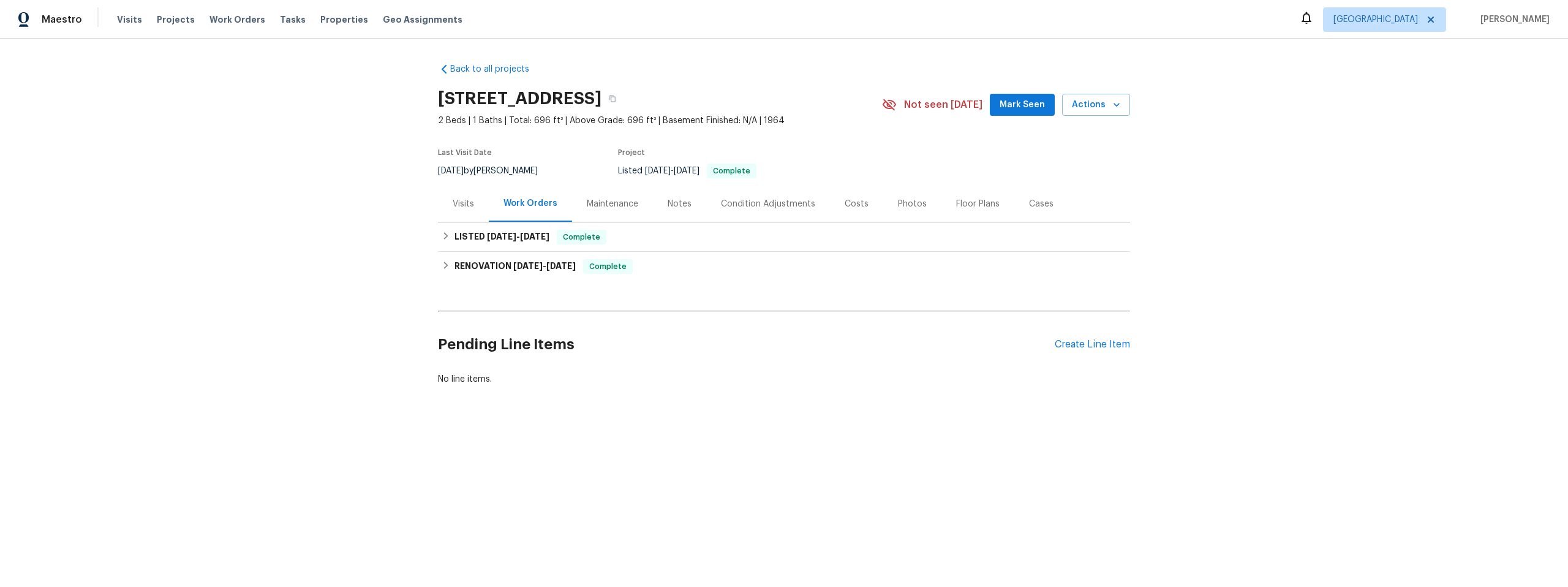
click at [453, 201] on div "Visits" at bounding box center [463, 204] width 22 height 13
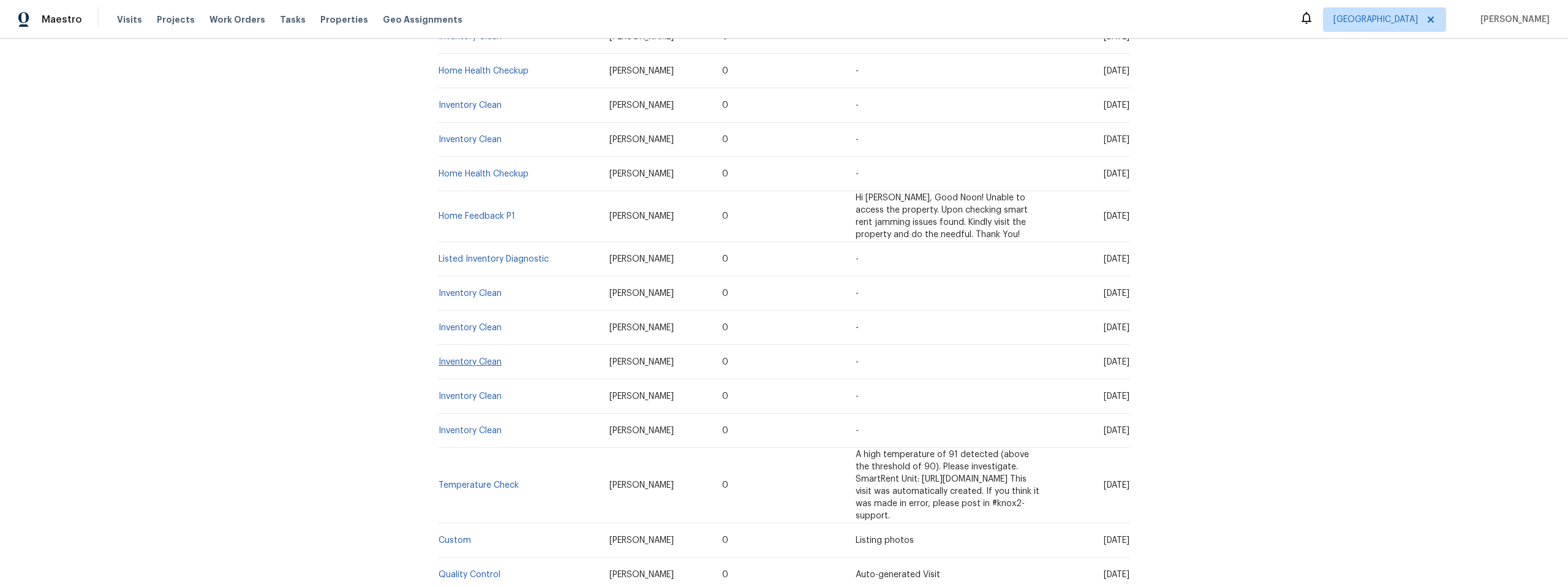
scroll to position [327, 0]
click at [465, 256] on link "Listed Inventory Diagnostic" at bounding box center [494, 260] width 111 height 9
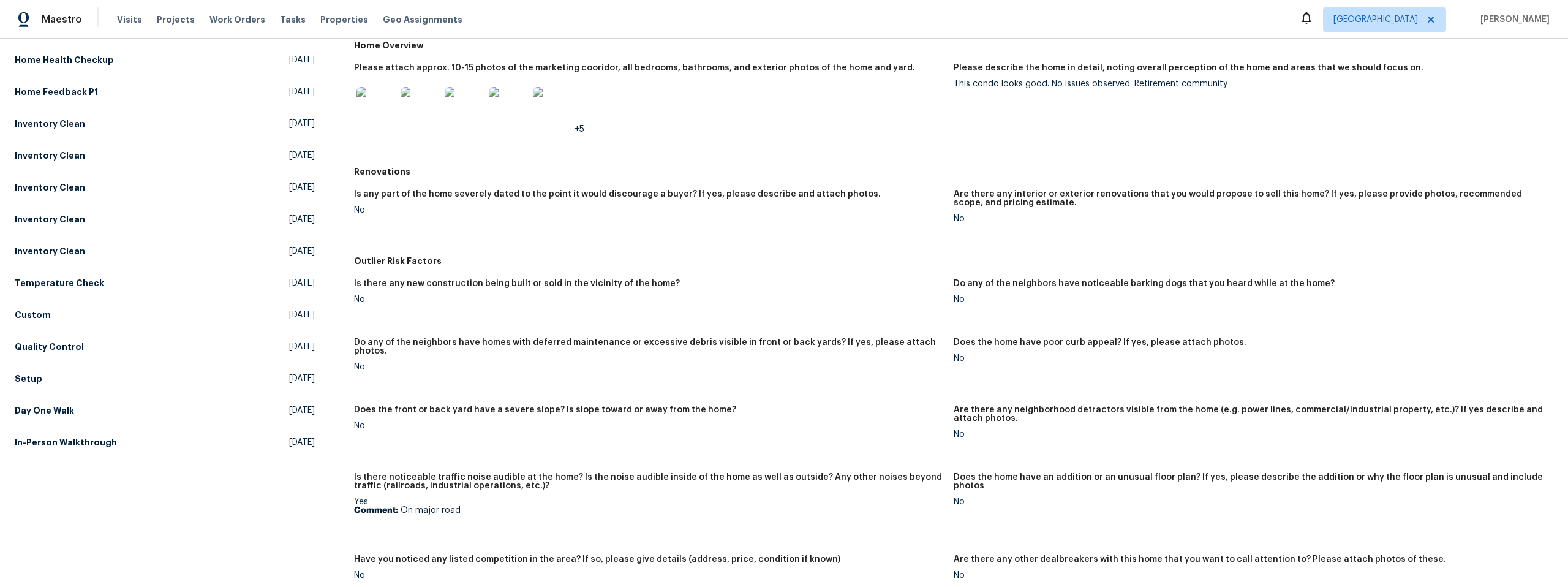
scroll to position [297, 0]
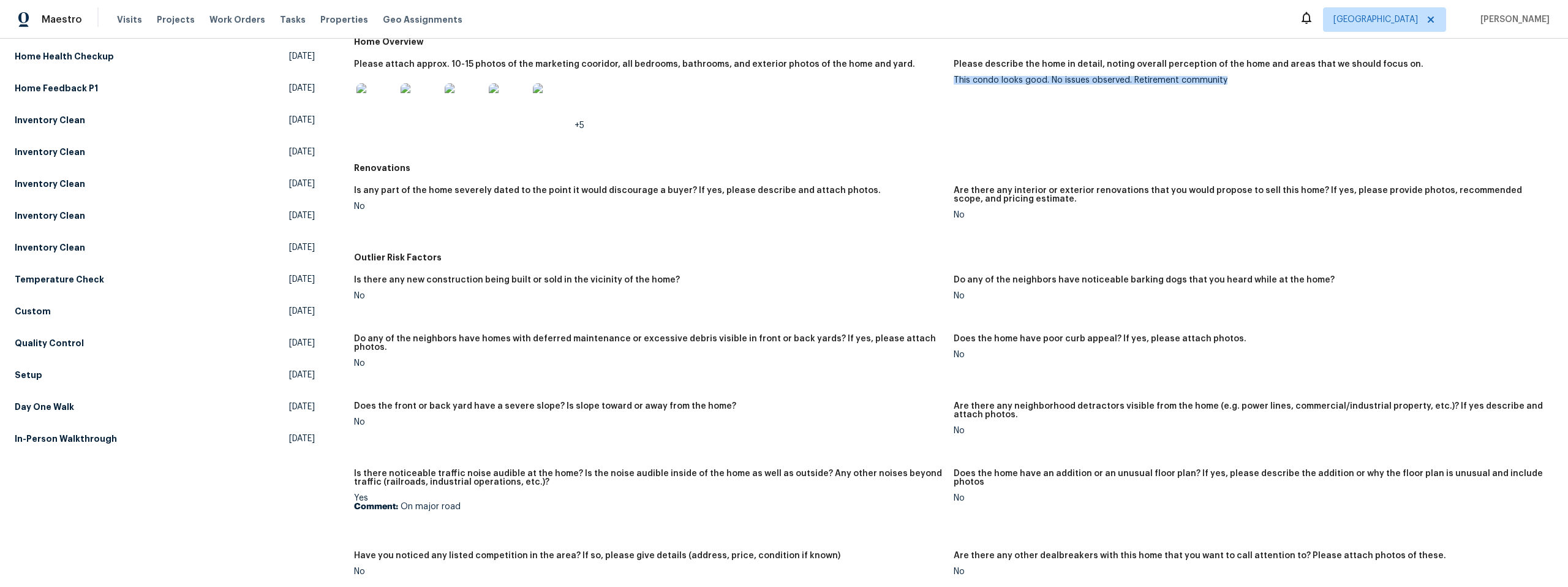
drag, startPoint x: 1215, startPoint y: 80, endPoint x: 949, endPoint y: 82, distance: 266.0
click at [954, 82] on div "This condo looks good. No issues observed. Retirement community" at bounding box center [1249, 80] width 590 height 9
copy div "This condo looks good. No issues observed. Retirement community"
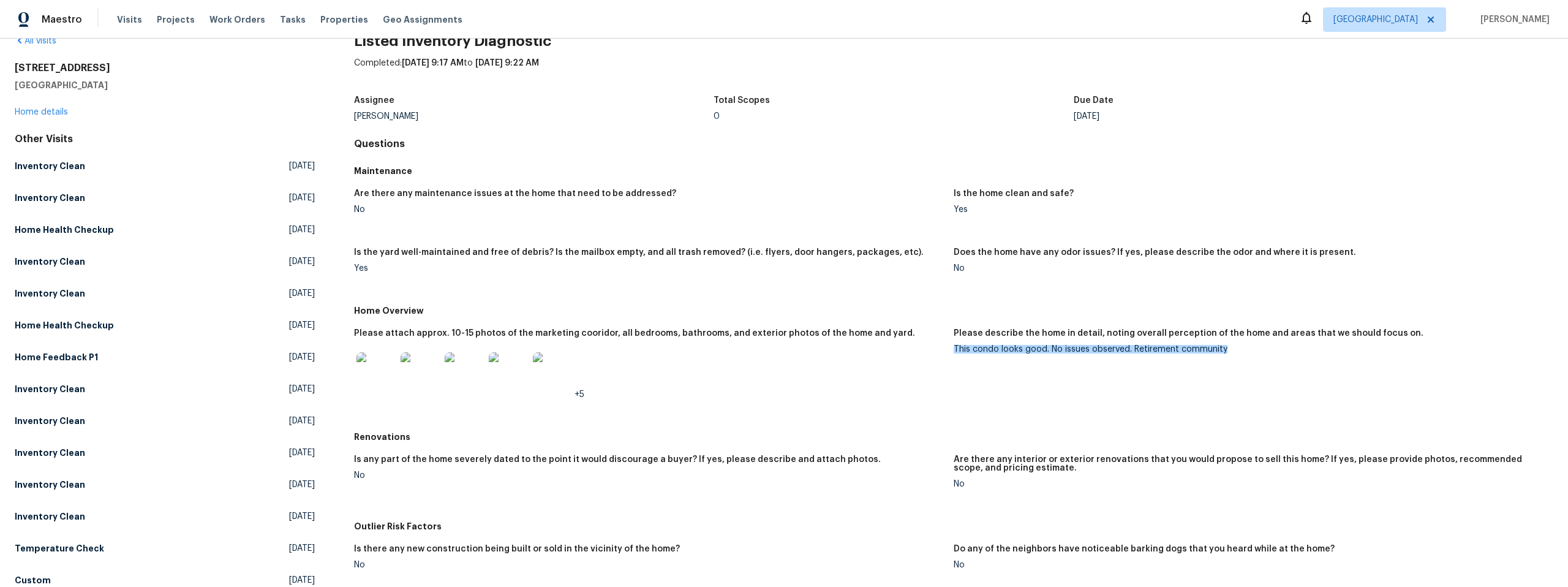
scroll to position [0, 0]
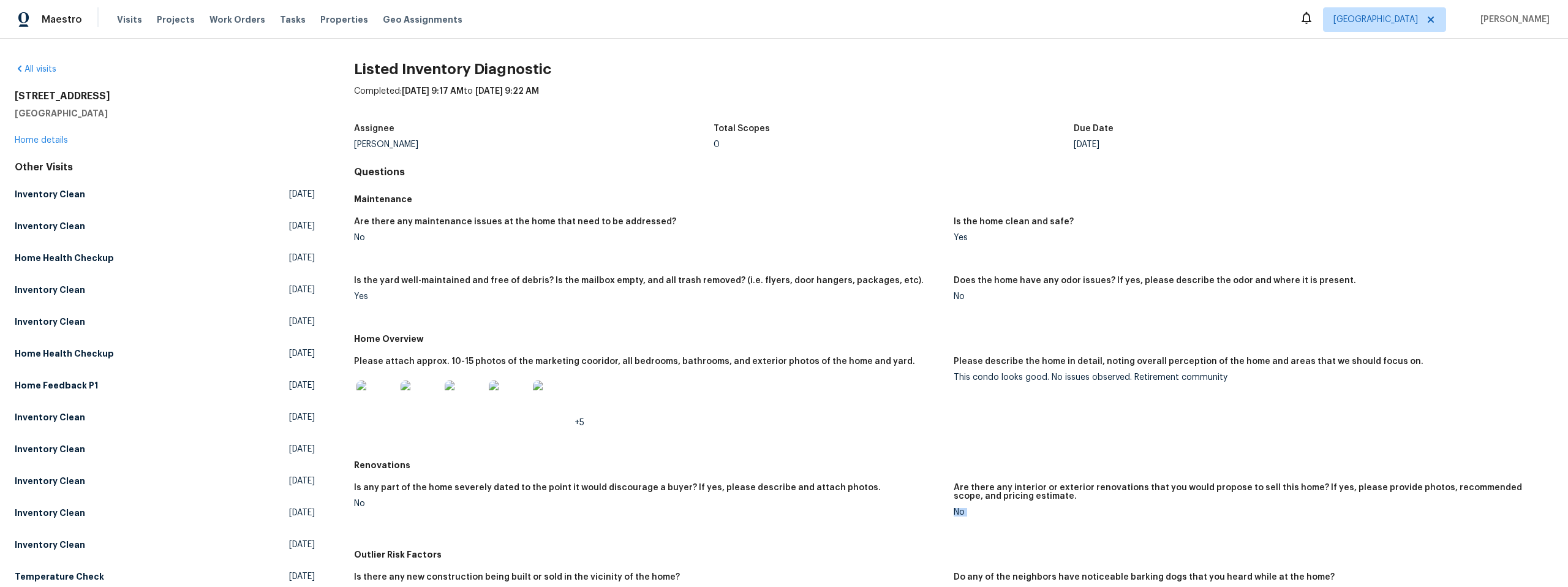
click at [1508, 542] on div "Is any part of the home severely dated to the point it would discourage a buyer…" at bounding box center [954, 510] width 1199 height 67
